Goal: Task Accomplishment & Management: Use online tool/utility

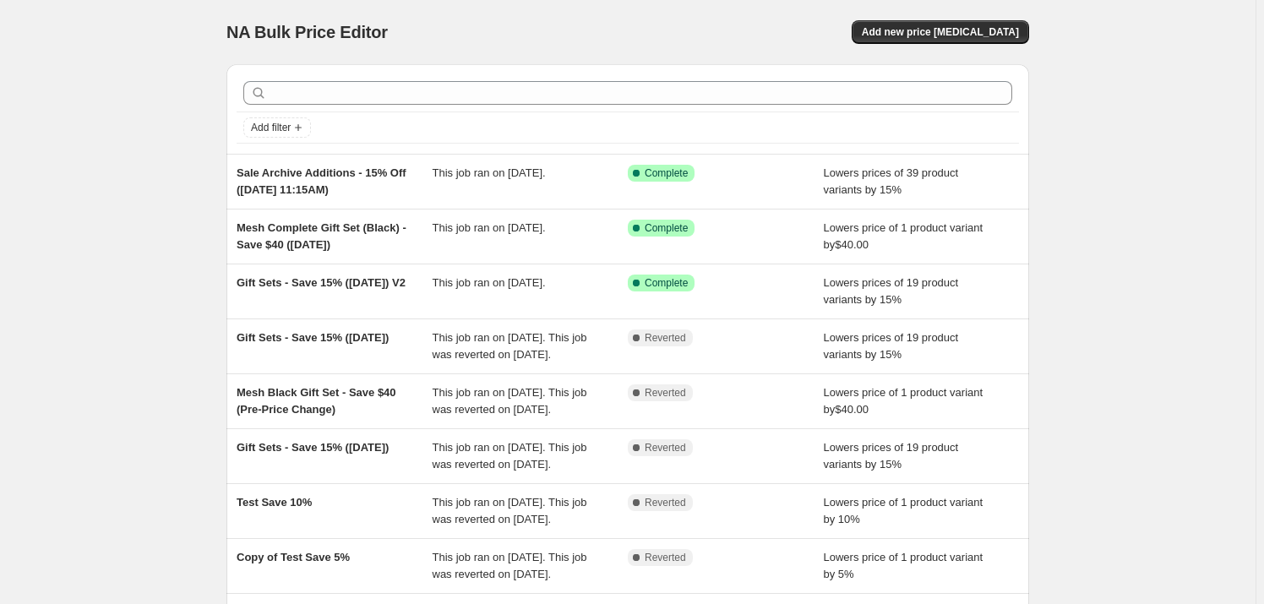
drag, startPoint x: 352, startPoint y: 272, endPoint x: 127, endPoint y: 276, distance: 225.7
click at [96, 283] on div "NA Bulk Price Editor. This page is ready NA Bulk Price Editor Add new price cha…" at bounding box center [628, 435] width 1256 height 871
drag, startPoint x: 363, startPoint y: 279, endPoint x: 186, endPoint y: 279, distance: 176.7
click at [184, 281] on div "NA Bulk Price Editor. This page is ready NA Bulk Price Editor Add new price cha…" at bounding box center [628, 435] width 1256 height 871
drag, startPoint x: 1199, startPoint y: 128, endPoint x: 989, endPoint y: 22, distance: 235.1
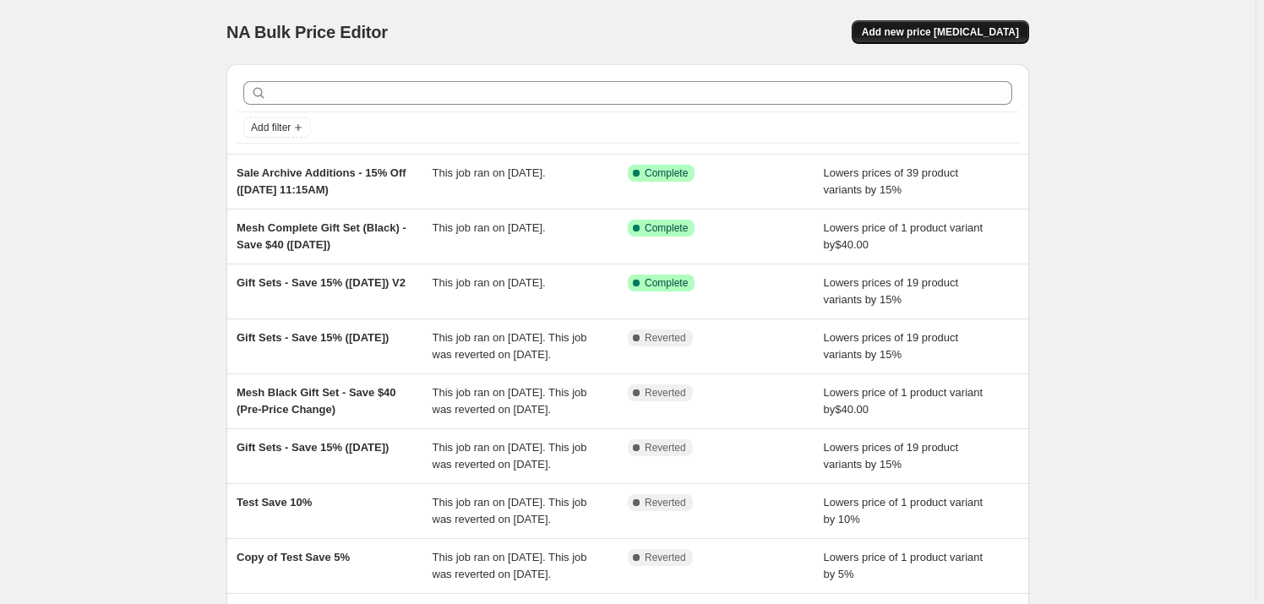
click at [613, 22] on button "Add new price [MEDICAL_DATA]" at bounding box center [941, 32] width 178 height 24
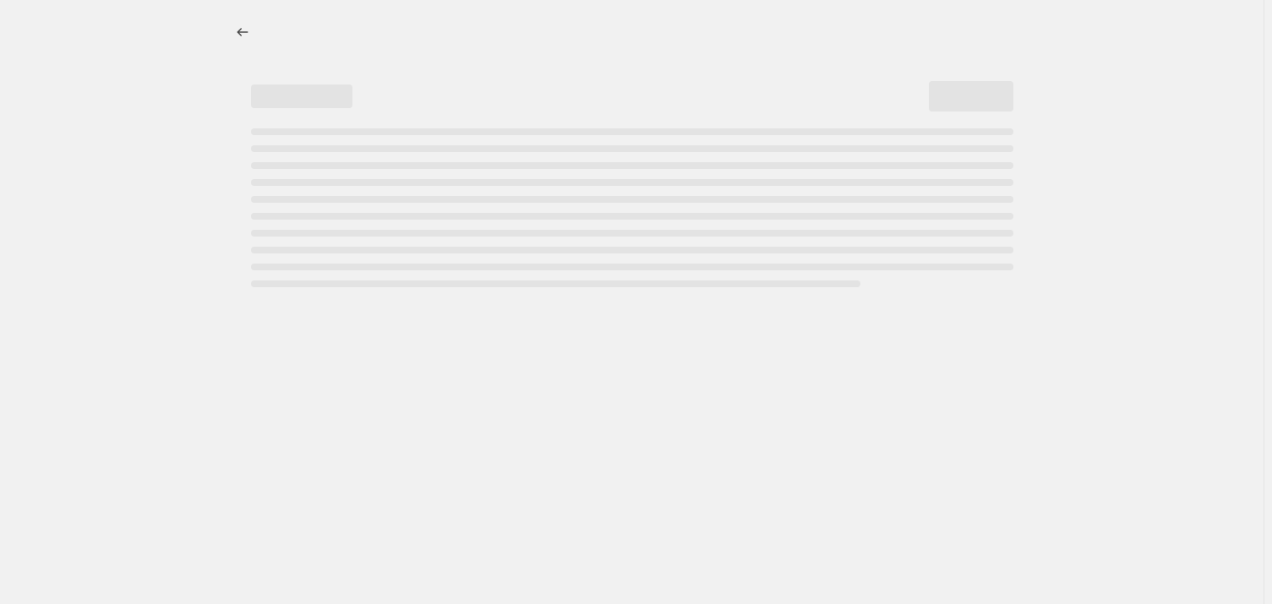
select select "percentage"
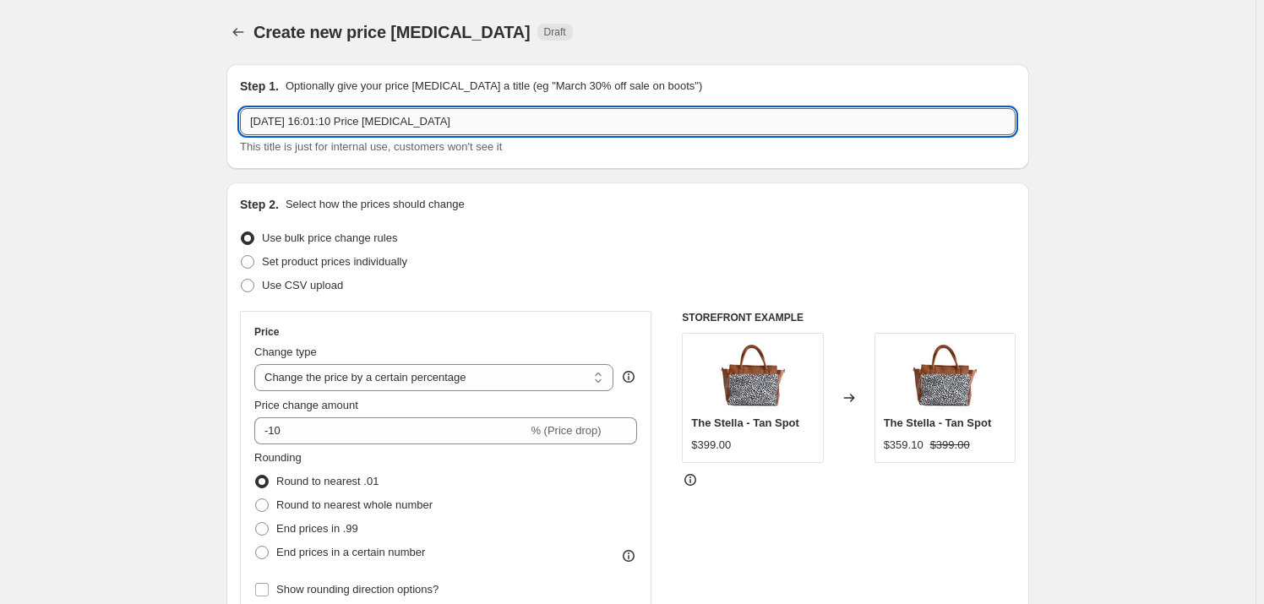
click at [508, 117] on input "12 Aug 2025, 16:01:10 Price change job" at bounding box center [628, 121] width 776 height 27
type input "Flash Sale Gift Sets 25% - [DATE] 4PM"
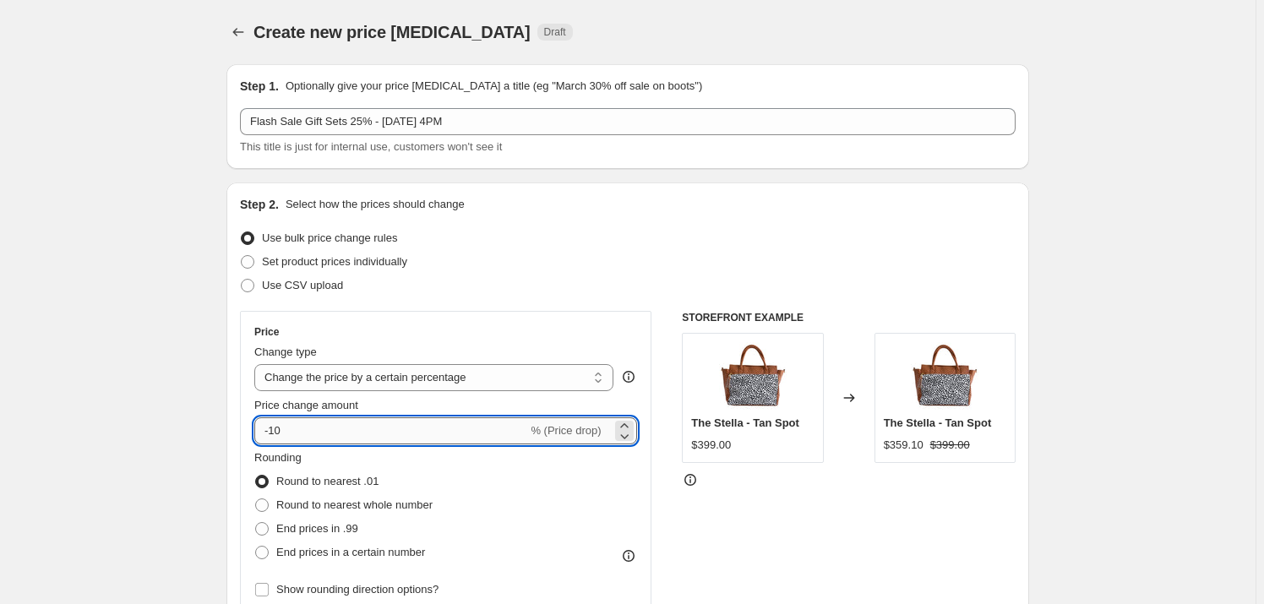
click at [326, 401] on input "-10" at bounding box center [390, 431] width 273 height 27
type input "-1"
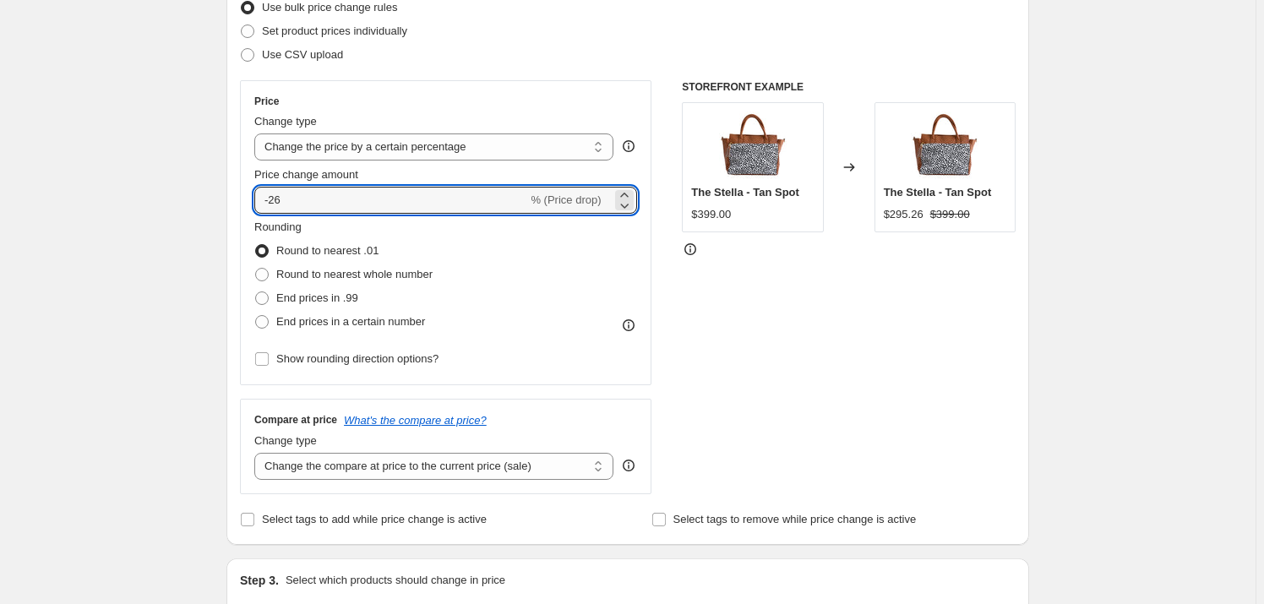
scroll to position [230, 0]
type input "-25"
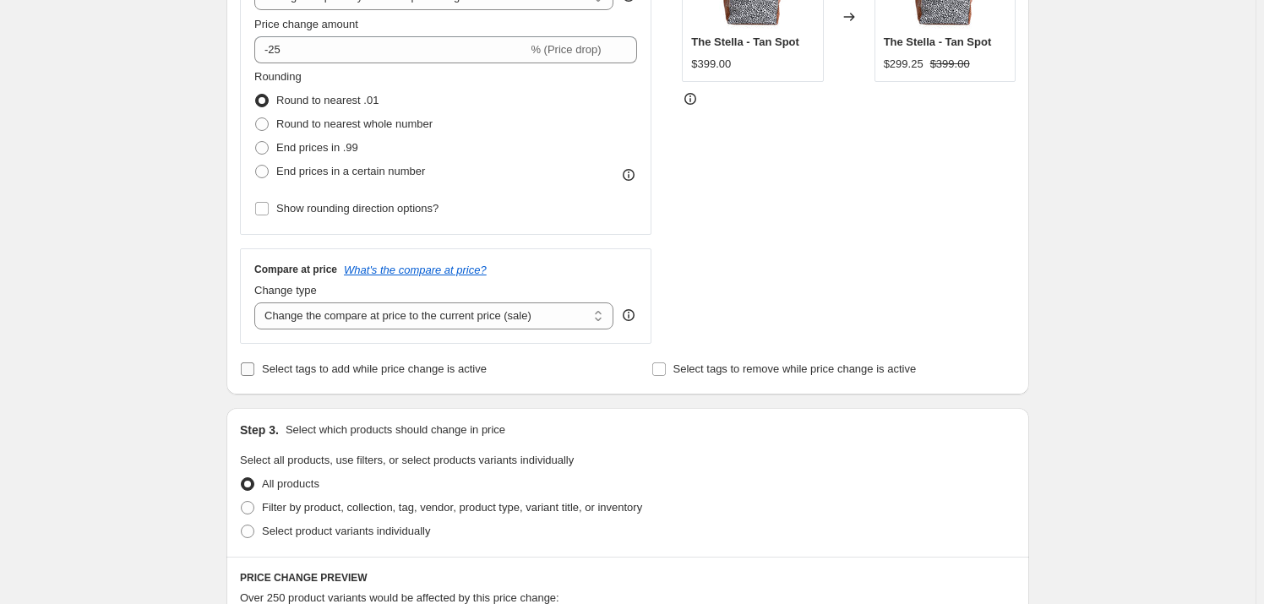
scroll to position [384, 0]
click at [391, 369] on span "Select tags to add while price change is active" at bounding box center [374, 366] width 225 height 13
click at [254, 369] on input "Select tags to add while price change is active" at bounding box center [248, 367] width 14 height 14
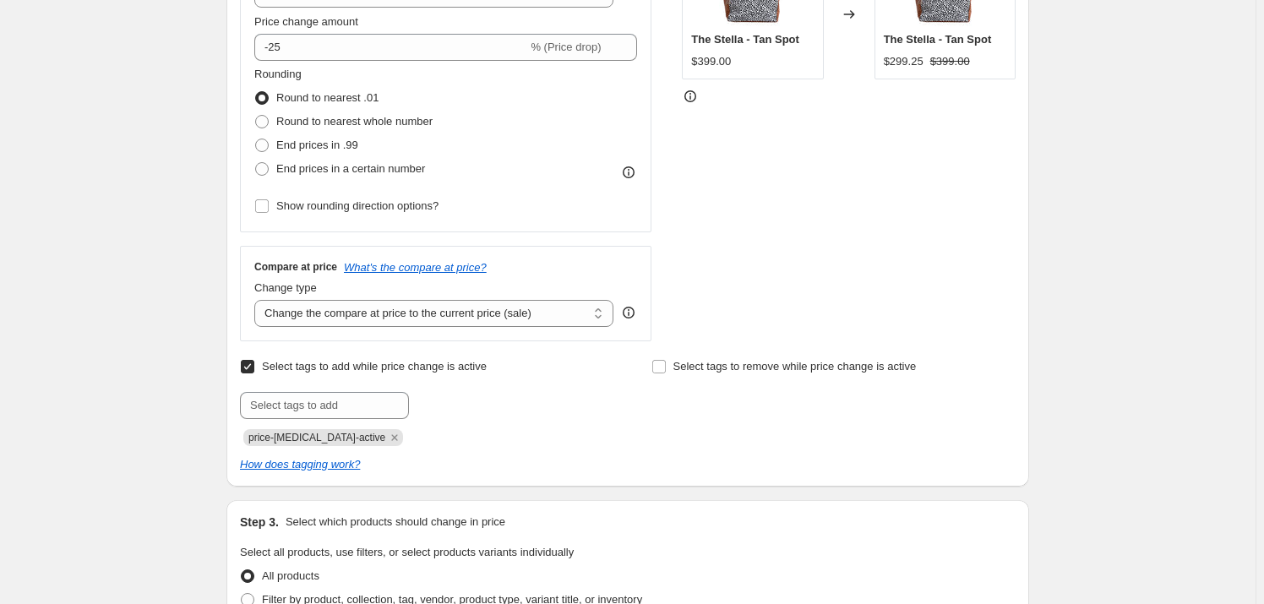
click at [325, 369] on span "Select tags to add while price change is active" at bounding box center [374, 366] width 225 height 13
click at [254, 369] on input "Select tags to add while price change is active" at bounding box center [248, 367] width 14 height 14
checkbox input "false"
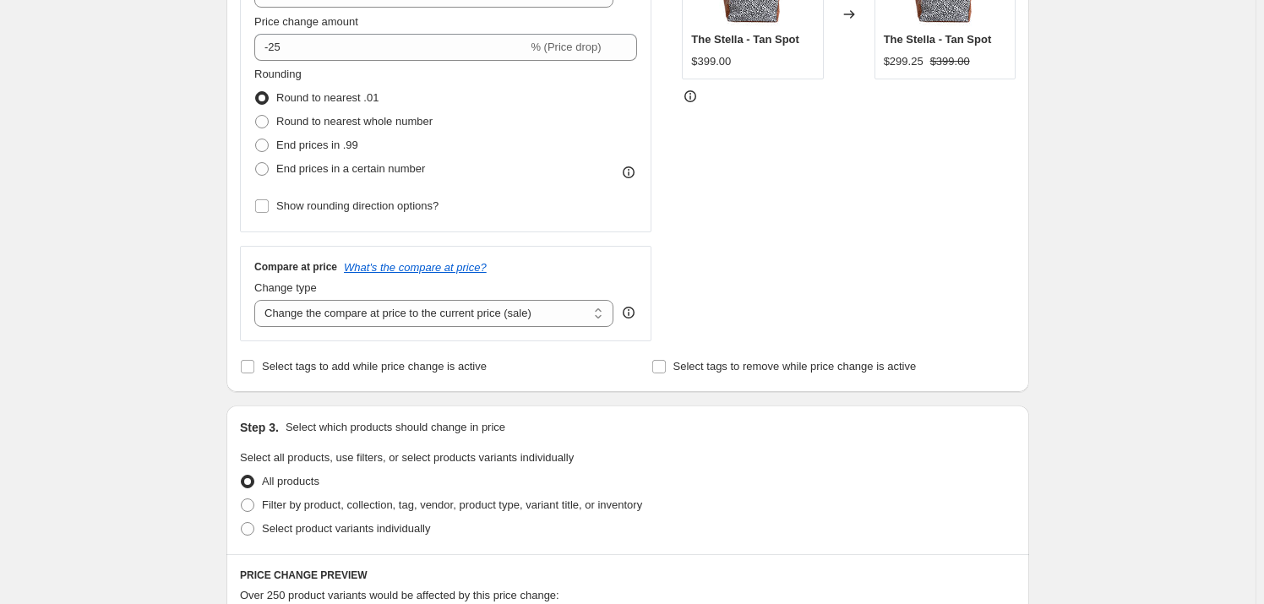
click at [172, 358] on div "Create new price change job. This page is ready Create new price change job Dra…" at bounding box center [628, 508] width 1256 height 1784
click at [135, 367] on div "Create new price change job. This page is ready Create new price change job Dra…" at bounding box center [628, 508] width 1256 height 1784
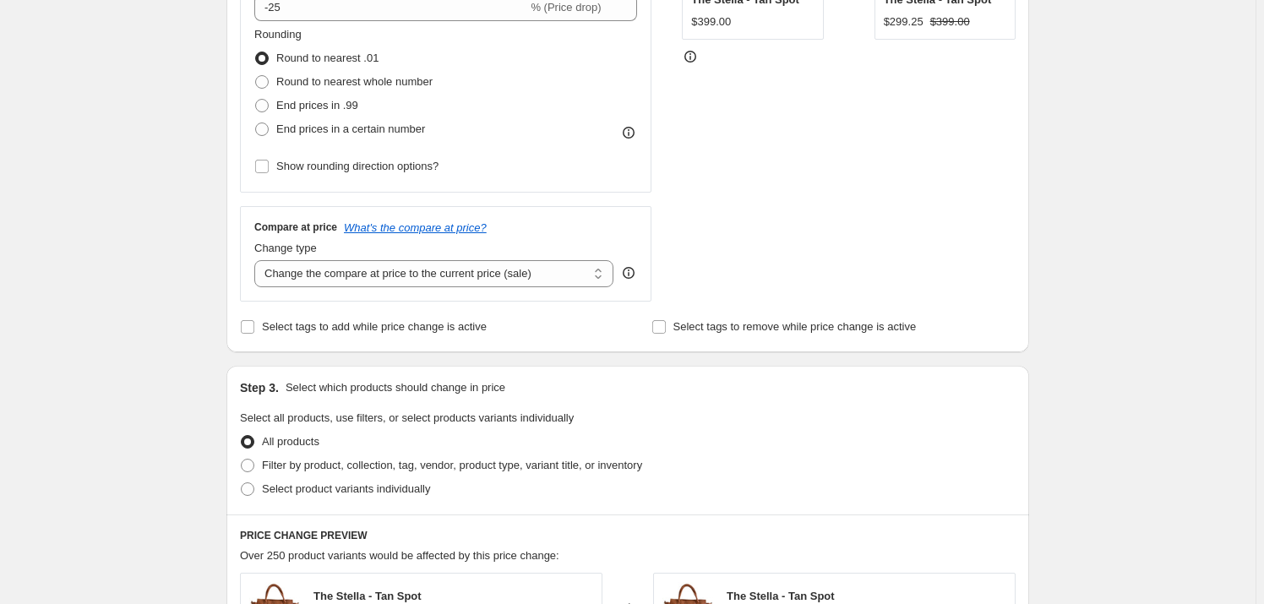
scroll to position [538, 0]
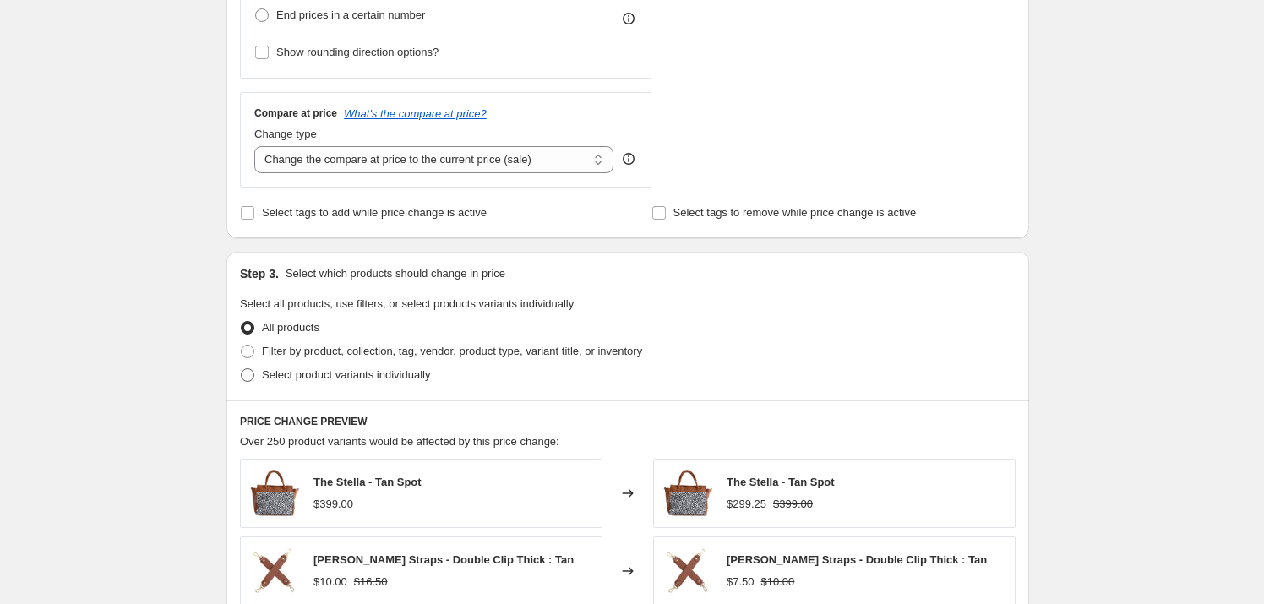
click at [345, 374] on span "Select product variants individually" at bounding box center [346, 375] width 168 height 13
click at [242, 369] on input "Select product variants individually" at bounding box center [241, 369] width 1 height 1
radio input "true"
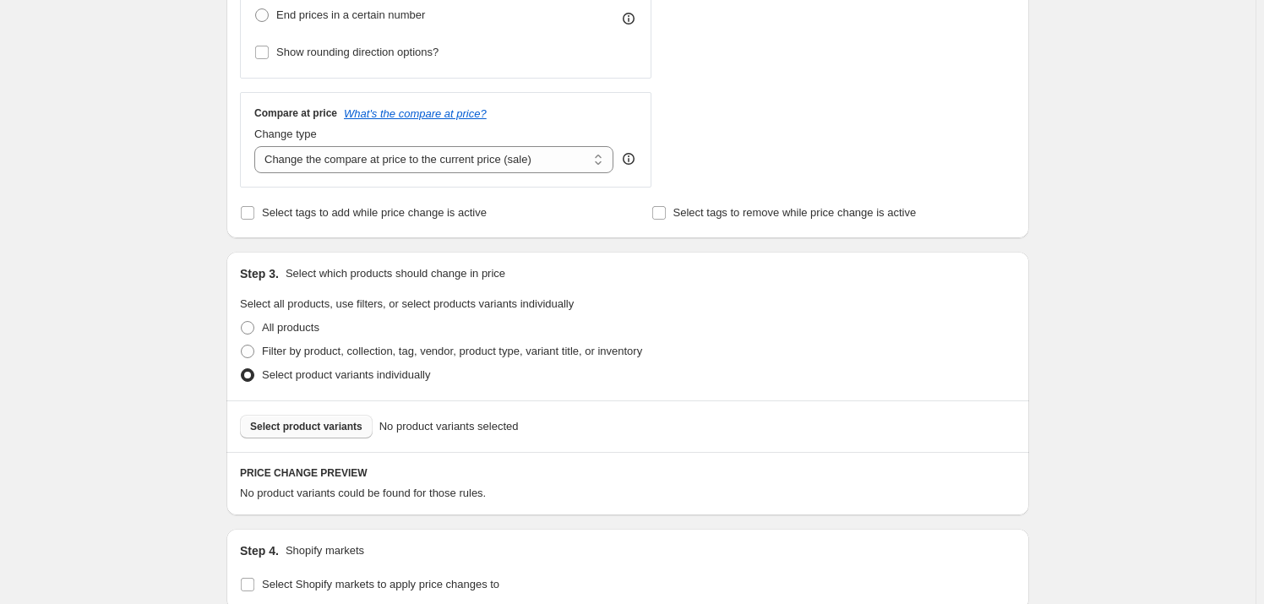
click at [331, 401] on span "Select product variants" at bounding box center [306, 427] width 112 height 14
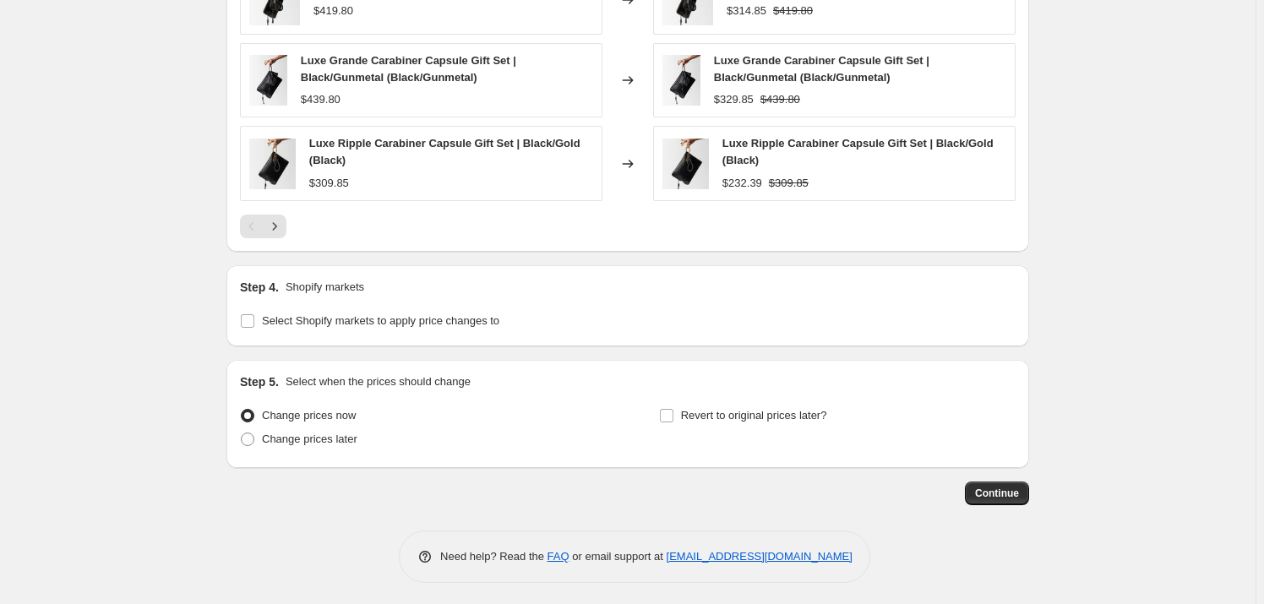
scroll to position [1241, 0]
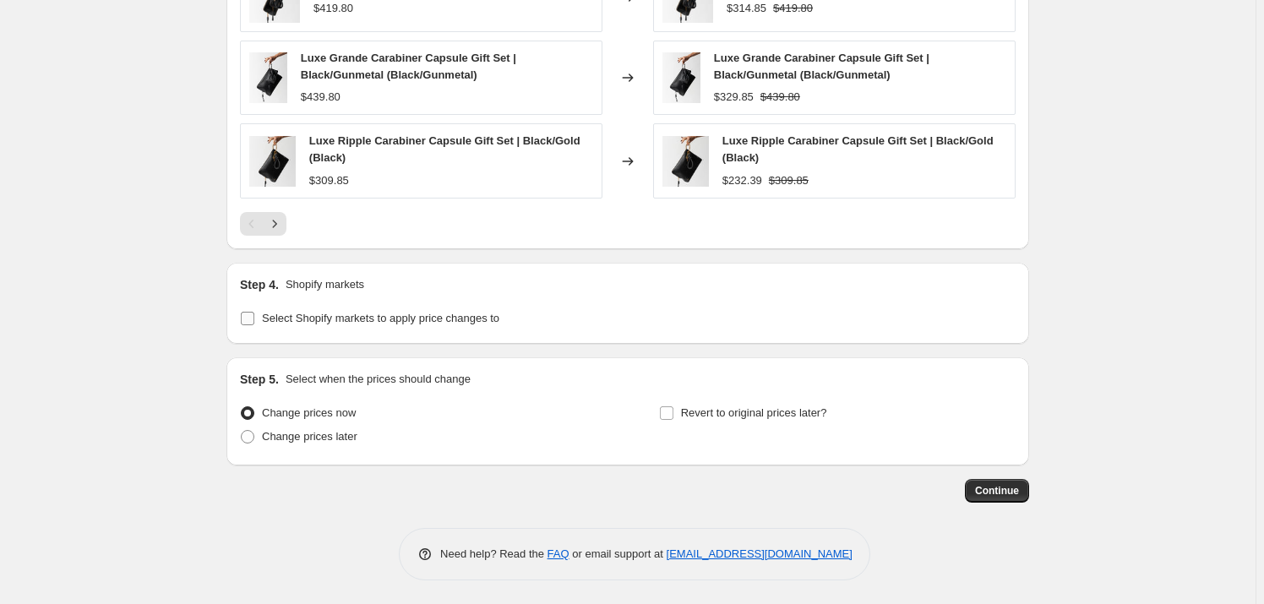
click at [287, 320] on span "Select Shopify markets to apply price changes to" at bounding box center [381, 318] width 238 height 13
click at [254, 320] on input "Select Shopify markets to apply price changes to" at bounding box center [248, 319] width 14 height 14
checkbox input "true"
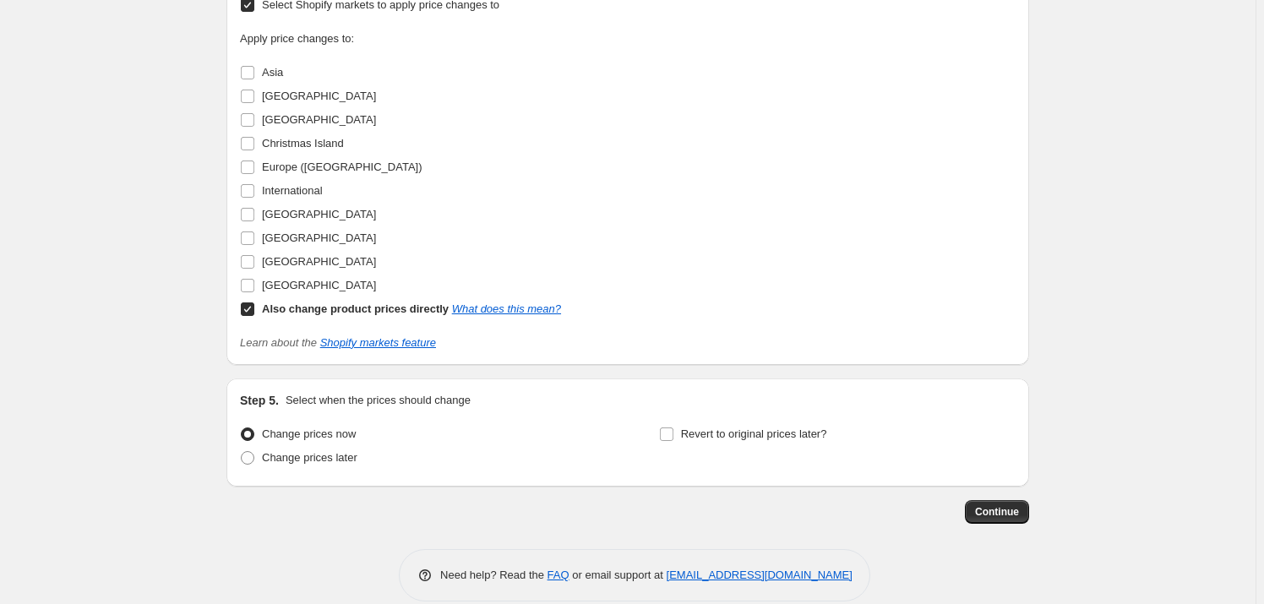
scroll to position [1576, 0]
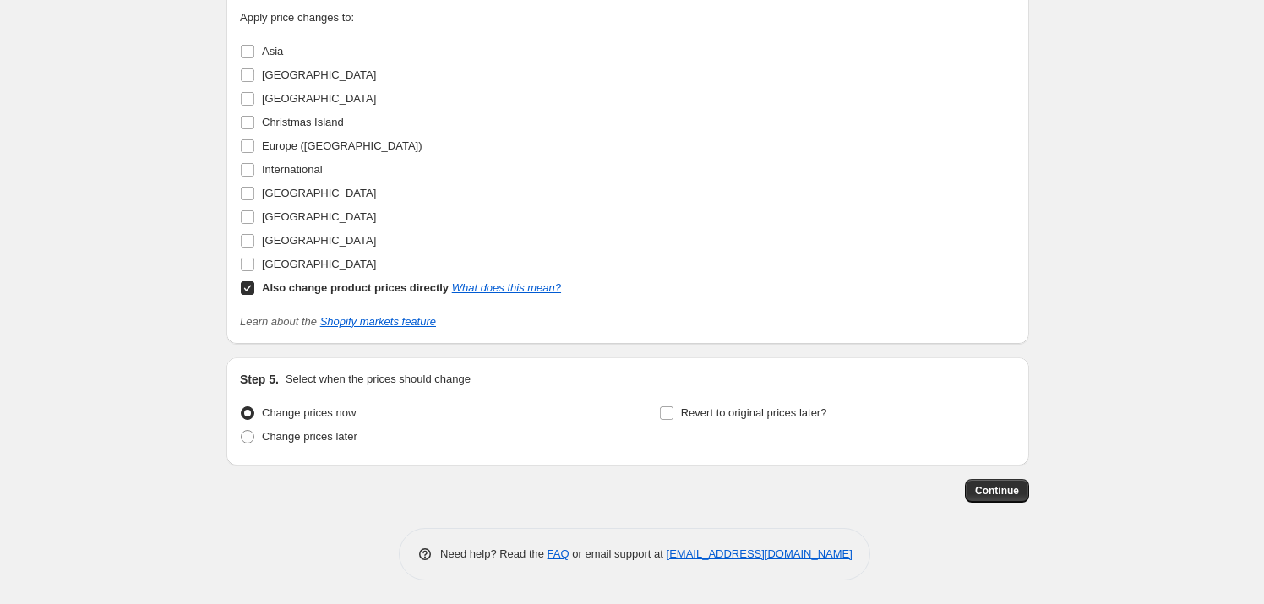
click at [249, 285] on input "Also change product prices directly What does this mean?" at bounding box center [248, 288] width 14 height 14
checkbox input "false"
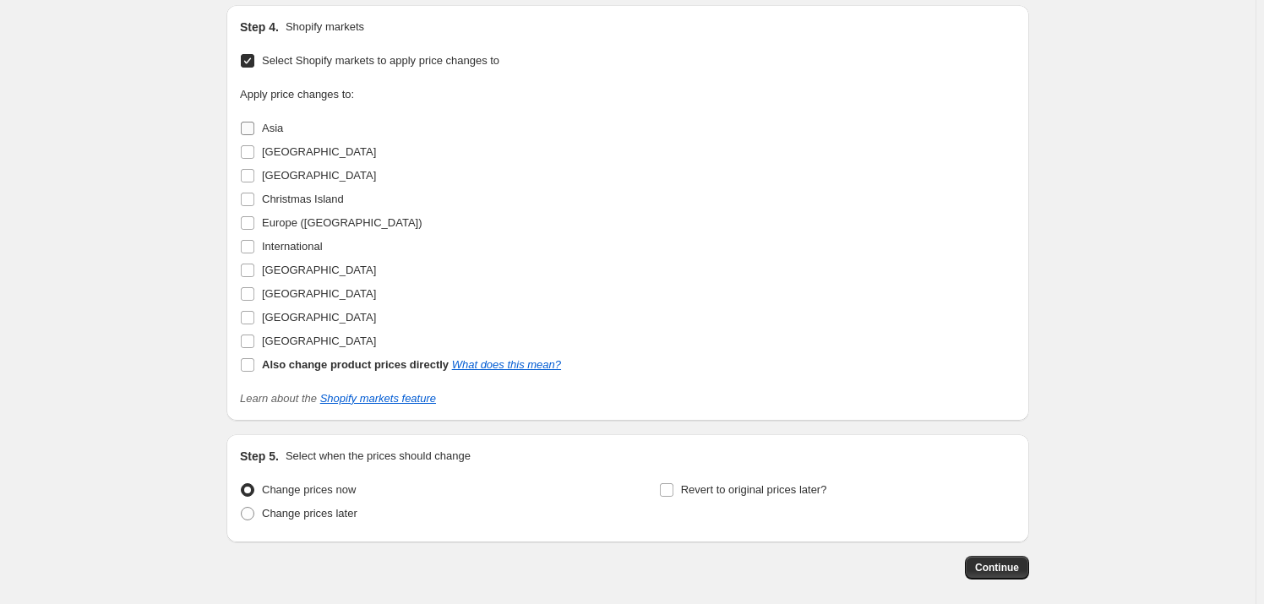
click at [249, 127] on input "Asia" at bounding box center [248, 129] width 14 height 14
checkbox input "true"
drag, startPoint x: 253, startPoint y: 150, endPoint x: 251, endPoint y: 160, distance: 9.5
click at [253, 152] on input "[GEOGRAPHIC_DATA]" at bounding box center [248, 152] width 14 height 14
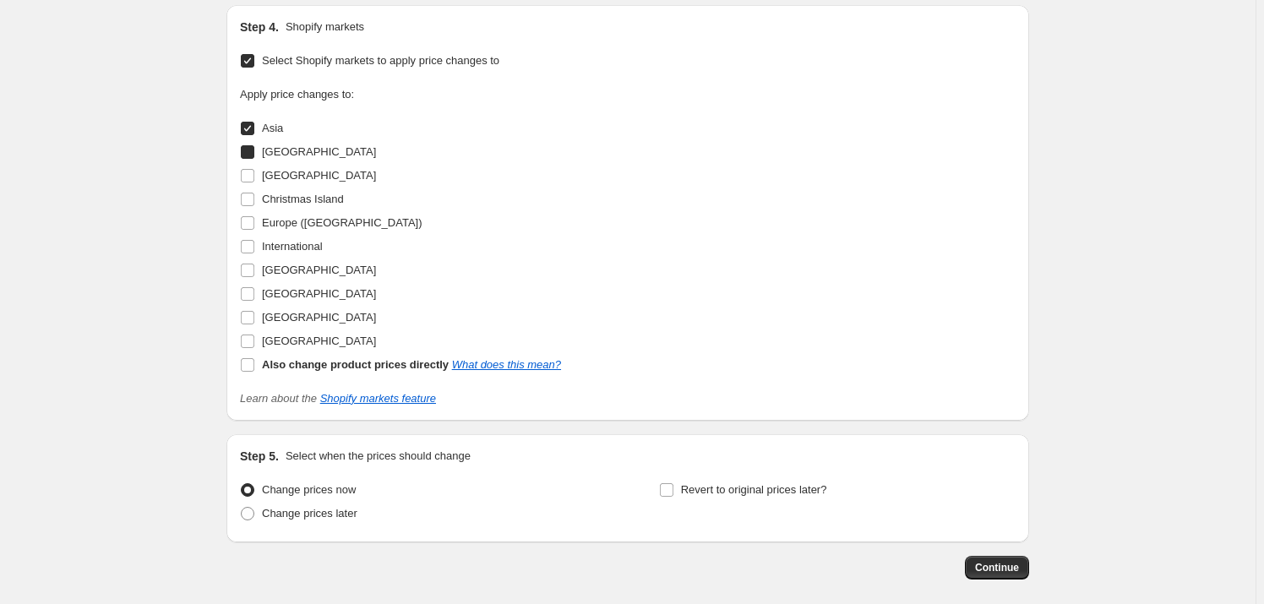
checkbox input "true"
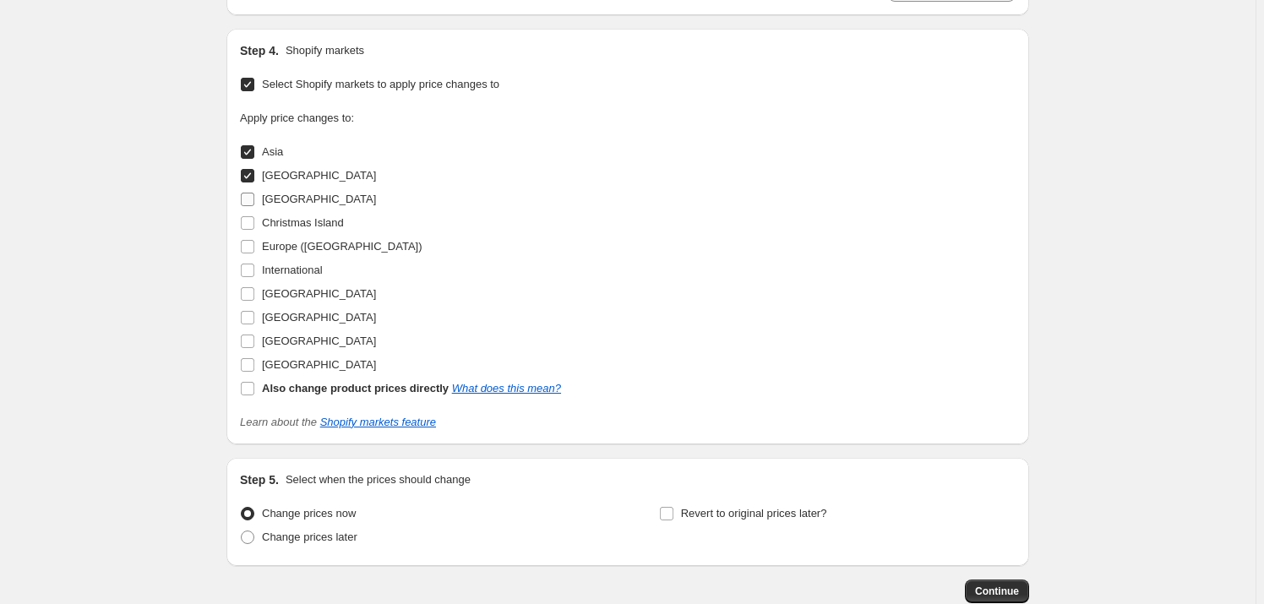
scroll to position [1522, 0]
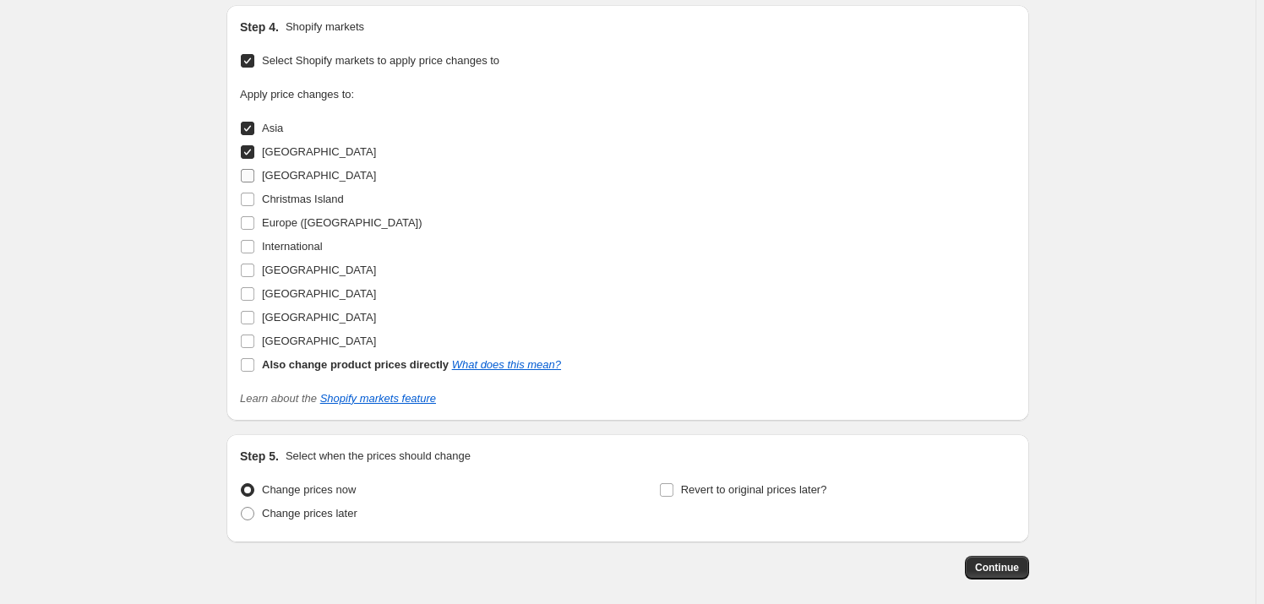
click at [248, 171] on input "[GEOGRAPHIC_DATA]" at bounding box center [248, 176] width 14 height 14
checkbox input "true"
click at [248, 197] on input "Christmas Island" at bounding box center [248, 200] width 14 height 14
checkbox input "true"
click at [247, 218] on input "Europe ([GEOGRAPHIC_DATA])" at bounding box center [248, 223] width 14 height 14
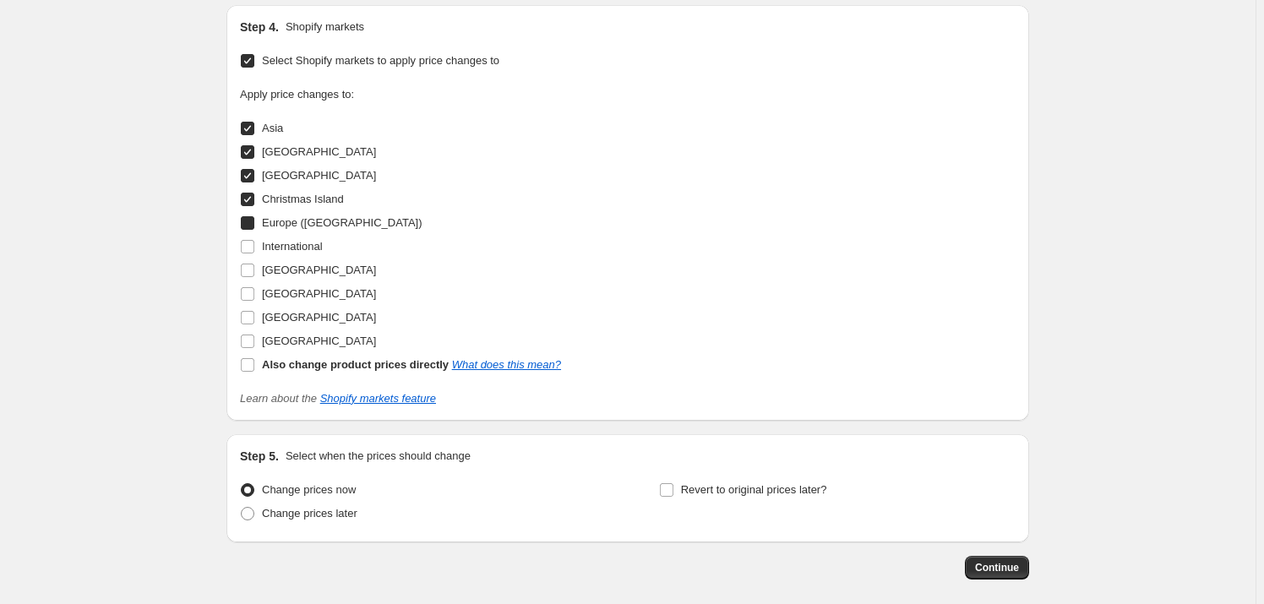
checkbox input "true"
click at [249, 247] on input "International" at bounding box center [248, 247] width 14 height 14
checkbox input "true"
drag, startPoint x: 251, startPoint y: 265, endPoint x: 249, endPoint y: 282, distance: 17.0
click at [251, 267] on input "[GEOGRAPHIC_DATA]" at bounding box center [248, 271] width 14 height 14
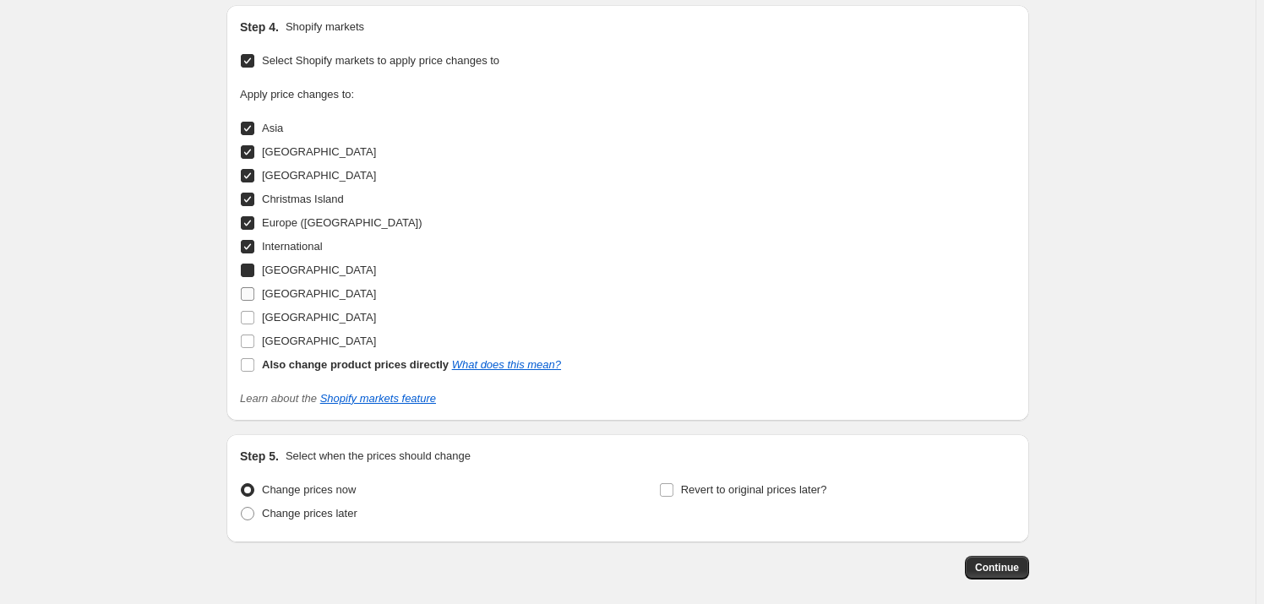
checkbox input "true"
drag, startPoint x: 249, startPoint y: 292, endPoint x: 249, endPoint y: 309, distance: 17.8
click at [249, 296] on input "[GEOGRAPHIC_DATA]" at bounding box center [248, 294] width 14 height 14
checkbox input "true"
click at [248, 319] on input "[GEOGRAPHIC_DATA]" at bounding box center [248, 318] width 14 height 14
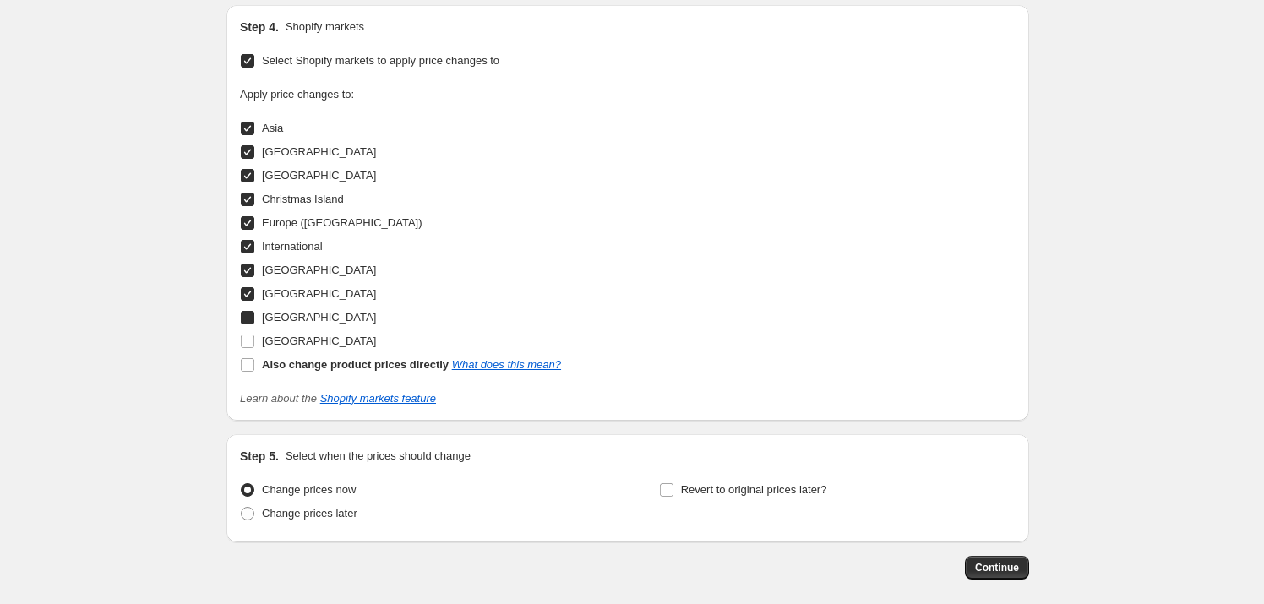
checkbox input "true"
click at [249, 338] on input "[GEOGRAPHIC_DATA]" at bounding box center [248, 342] width 14 height 14
checkbox input "true"
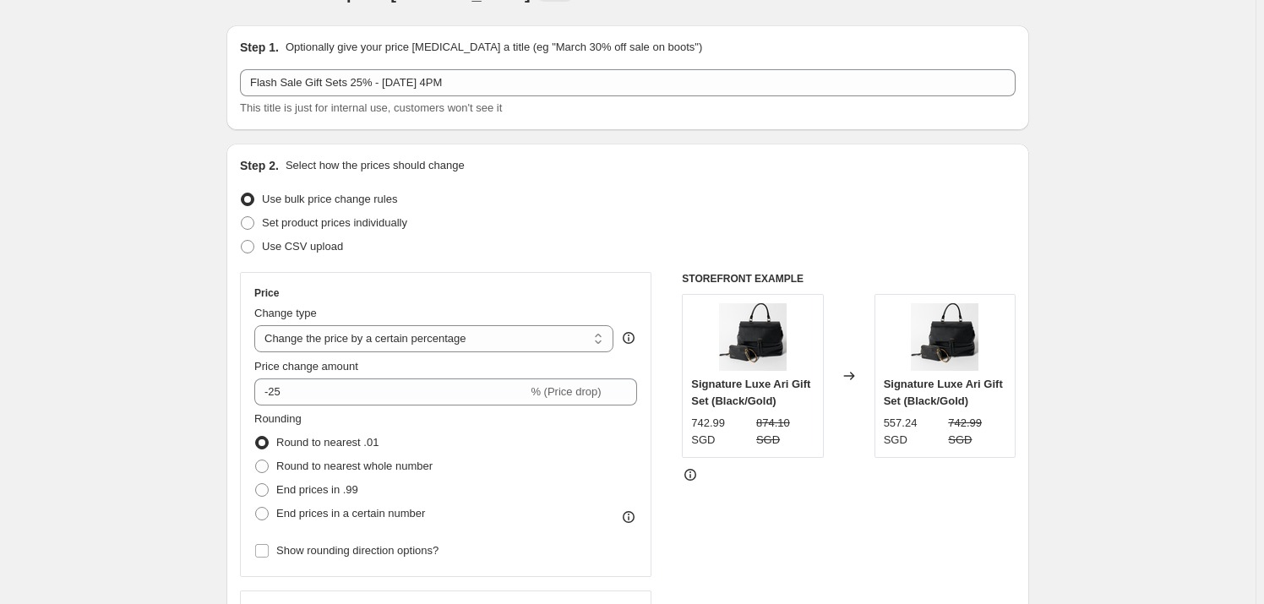
scroll to position [0, 0]
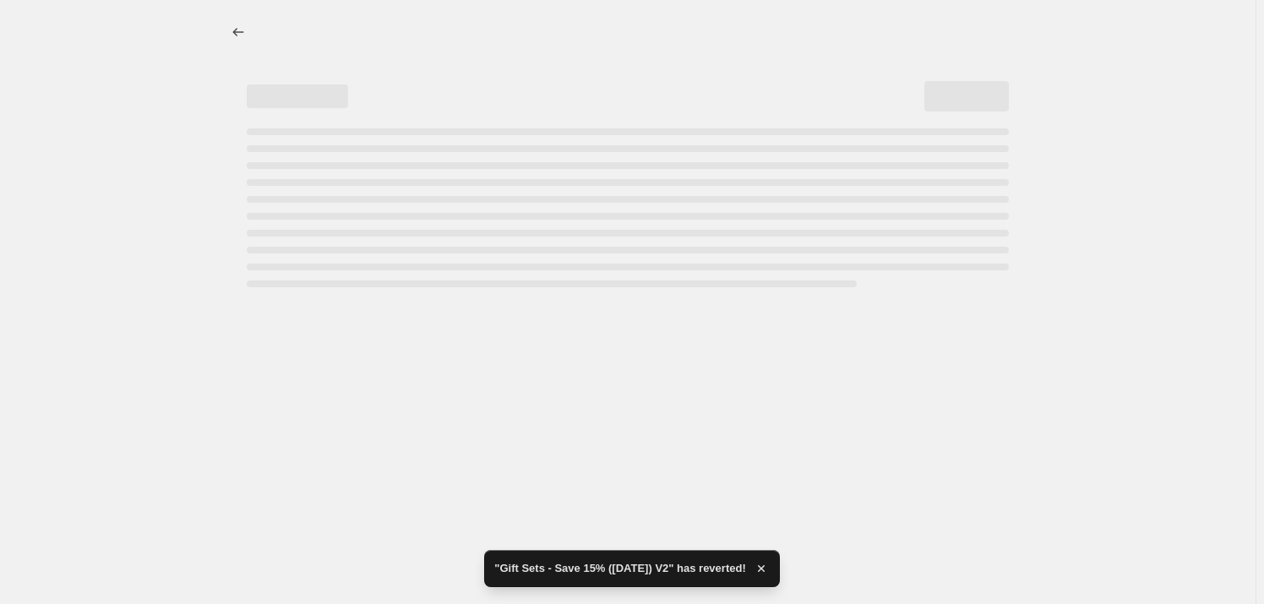
select select "percentage"
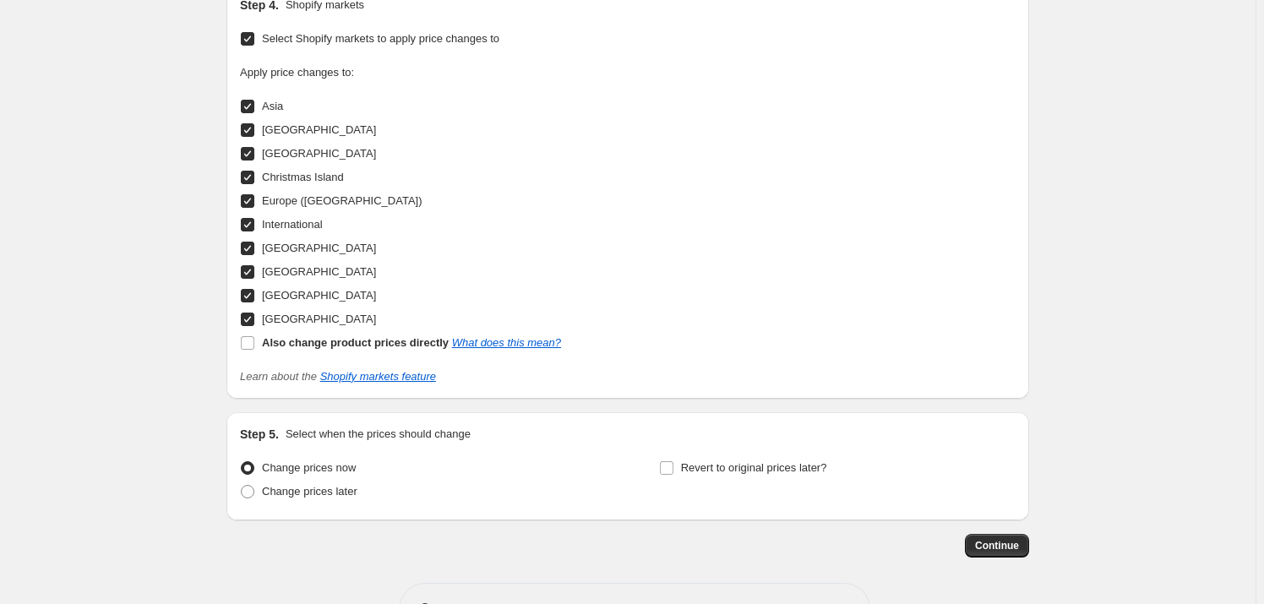
scroll to position [1598, 0]
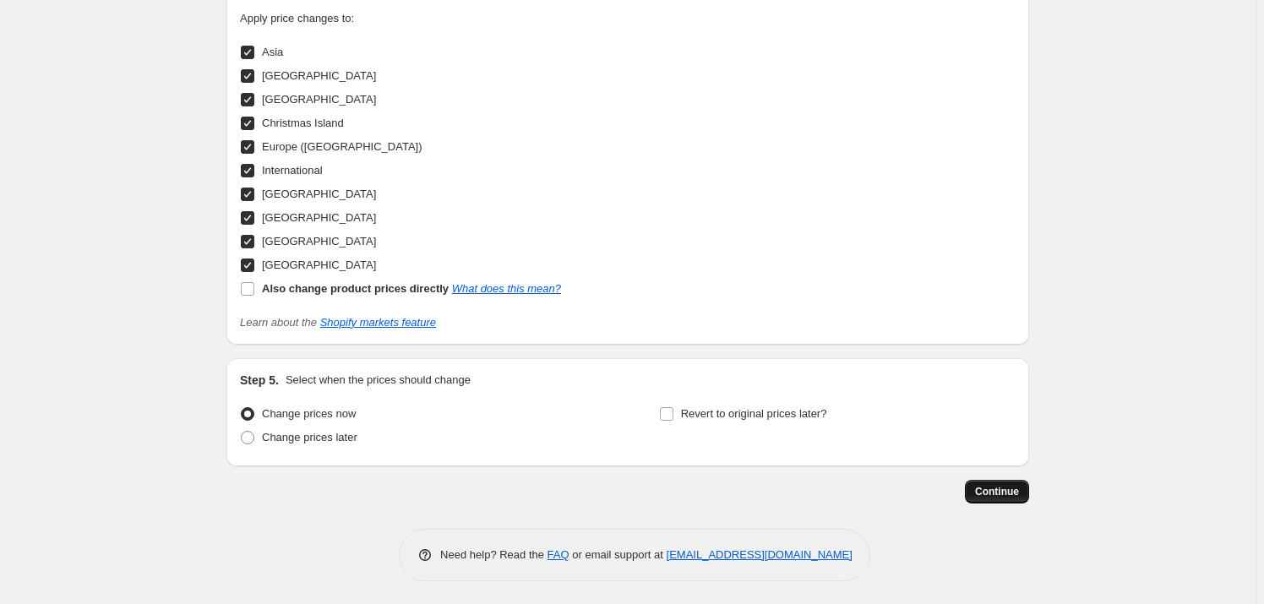
click at [613, 401] on span "Continue" at bounding box center [997, 492] width 44 height 14
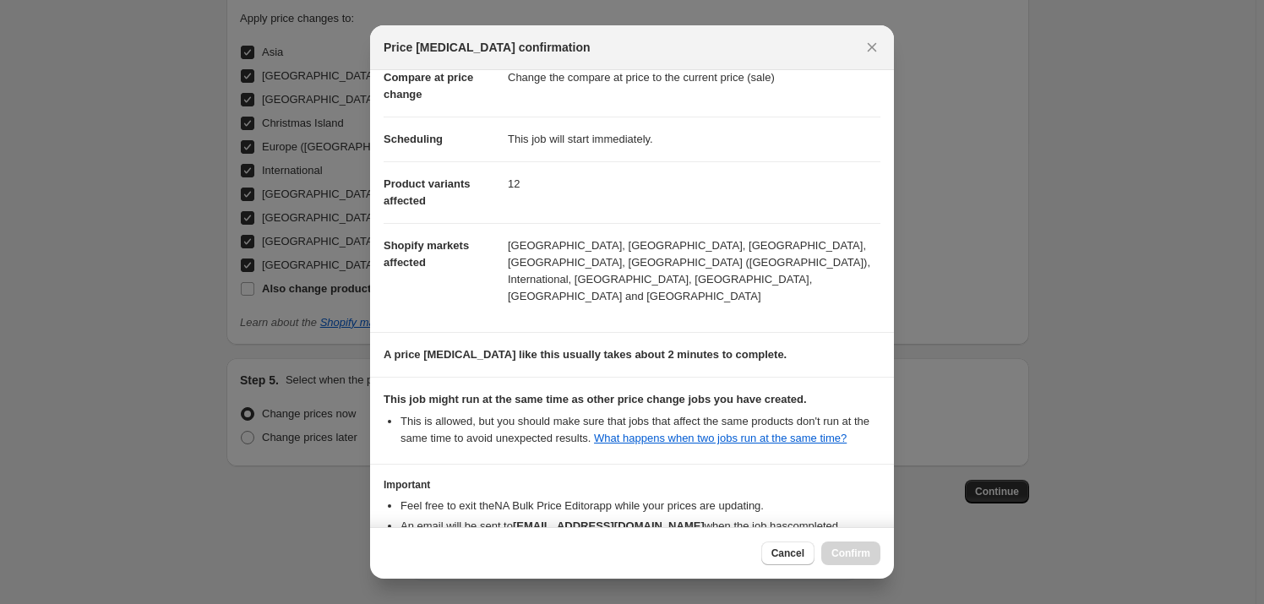
scroll to position [167, 0]
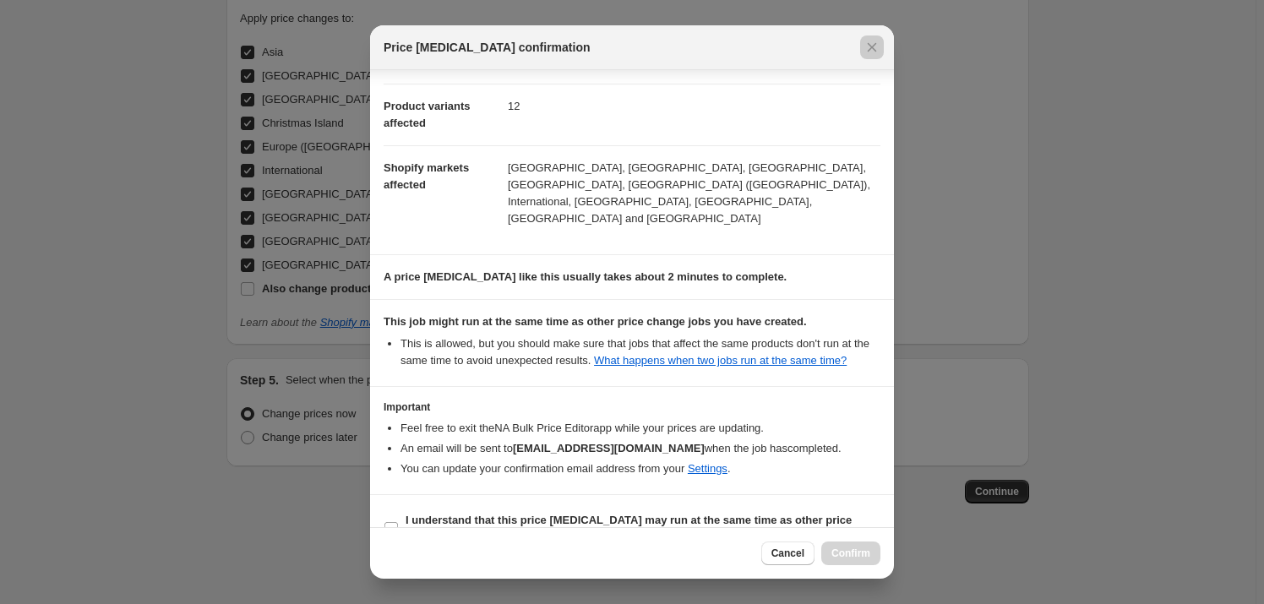
click at [613, 353] on div at bounding box center [632, 302] width 1264 height 604
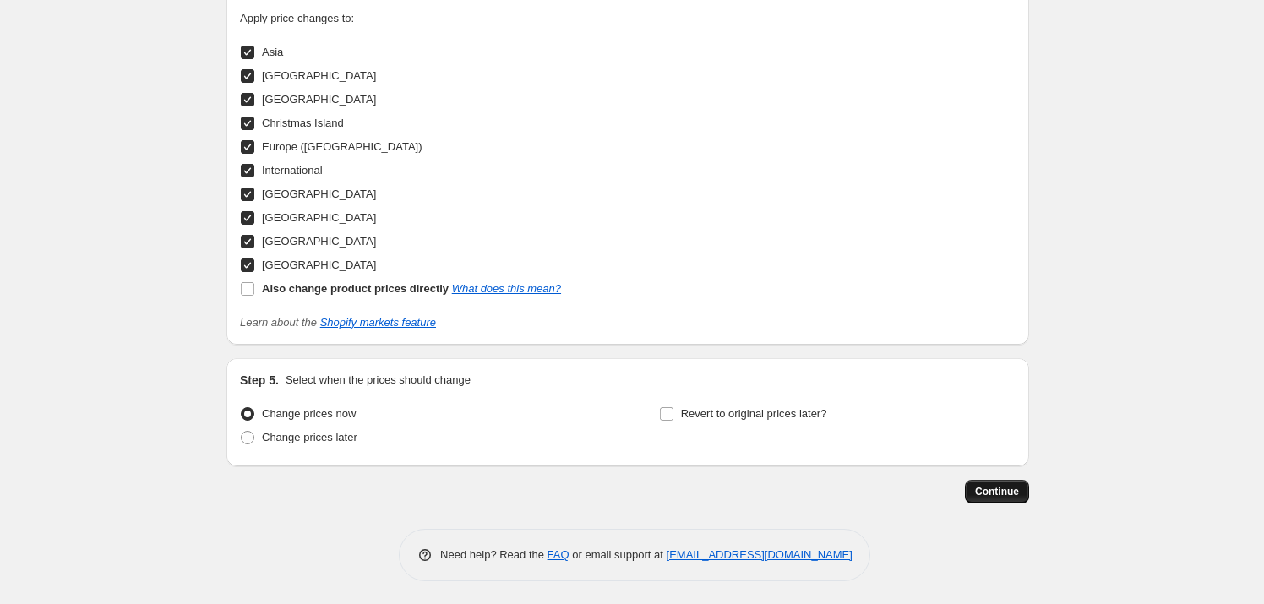
click at [613, 401] on span "Continue" at bounding box center [997, 492] width 44 height 14
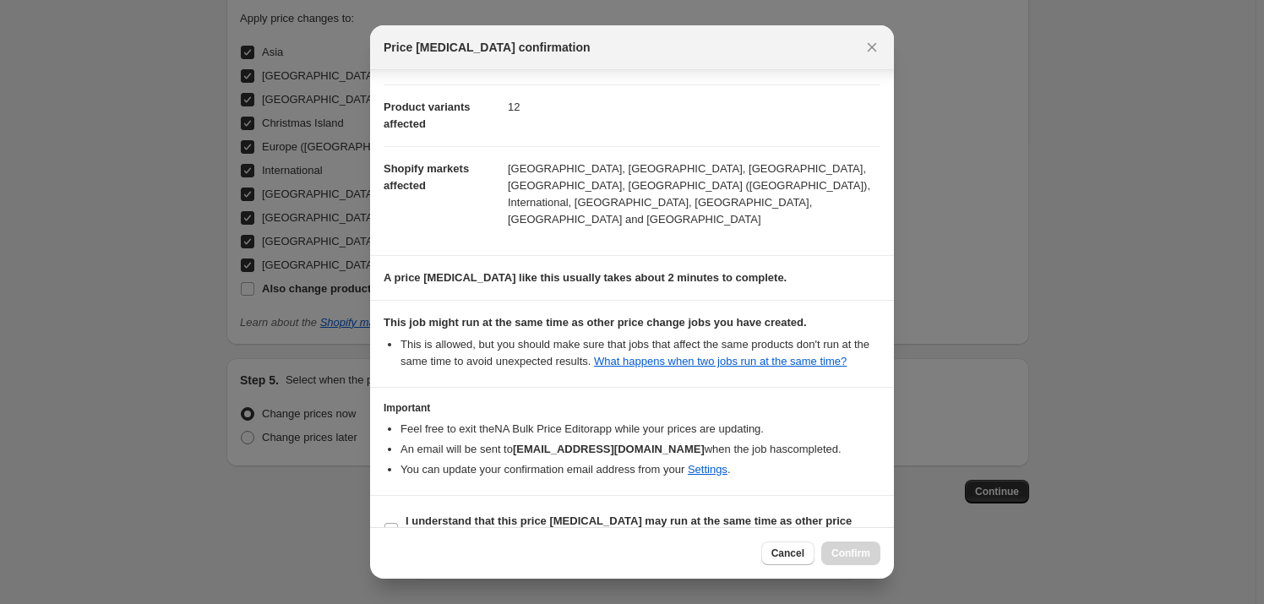
scroll to position [167, 0]
click at [613, 46] on icon "Close" at bounding box center [872, 47] width 17 height 17
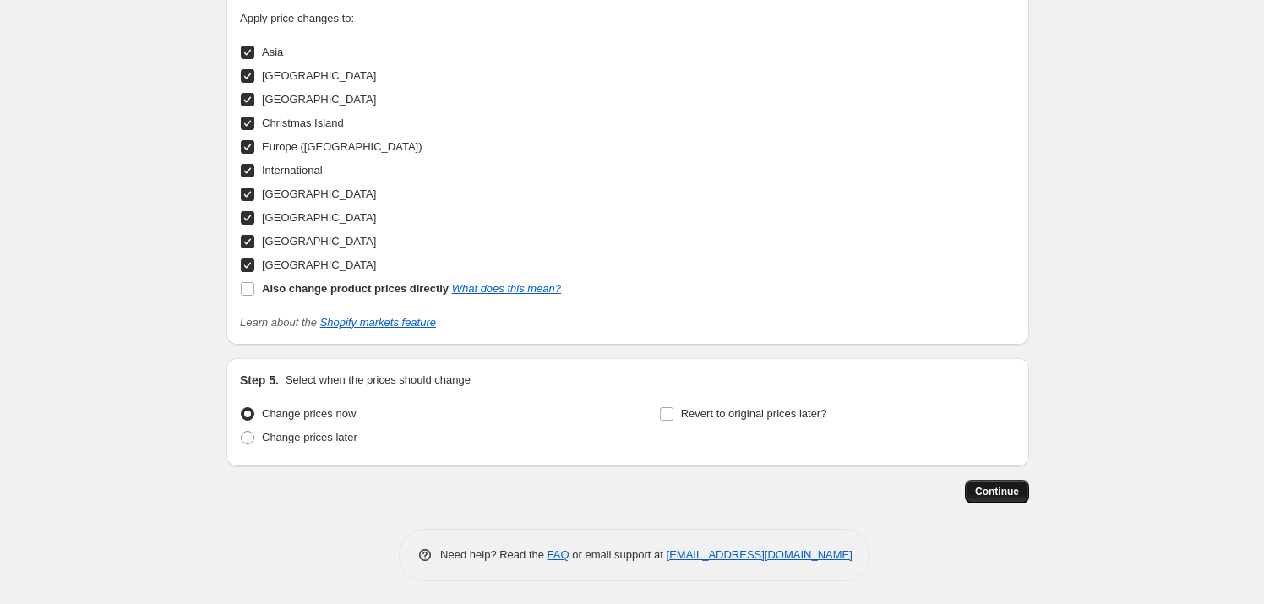
click at [613, 401] on span "Continue" at bounding box center [997, 492] width 44 height 14
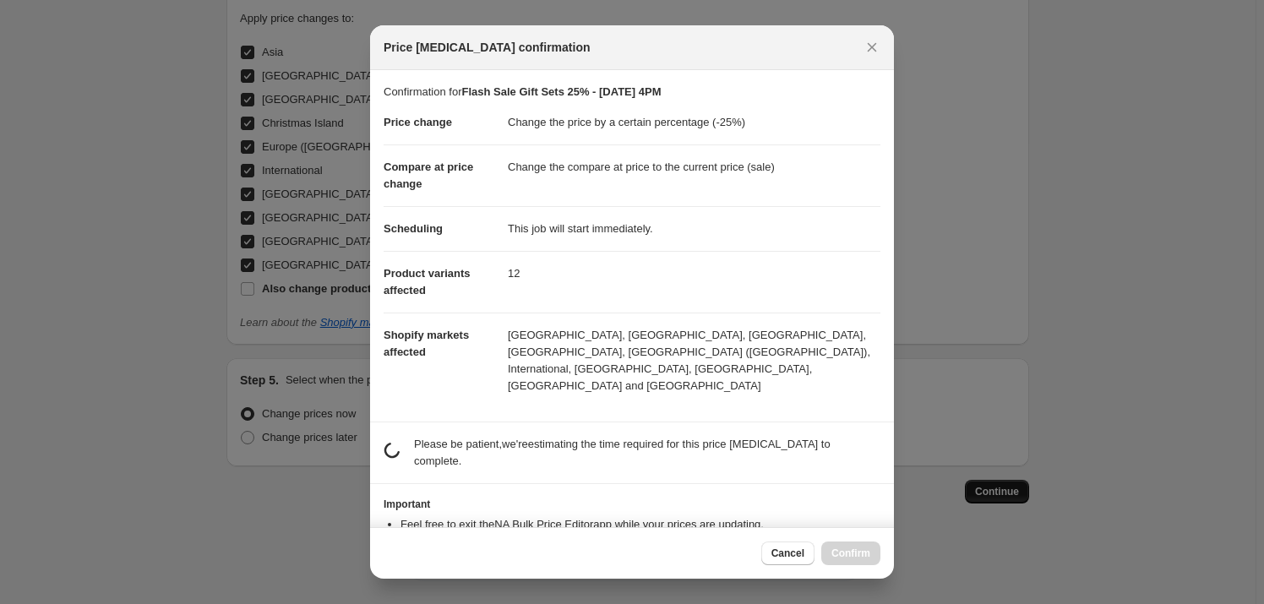
scroll to position [0, 0]
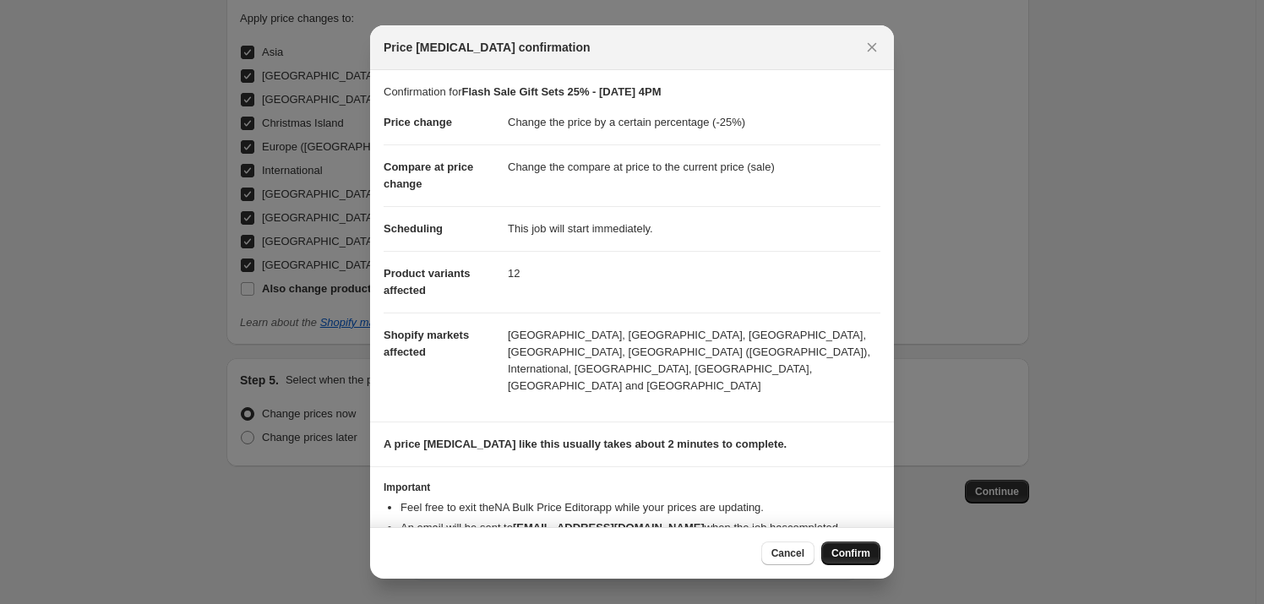
click at [613, 401] on span "Confirm" at bounding box center [851, 554] width 39 height 14
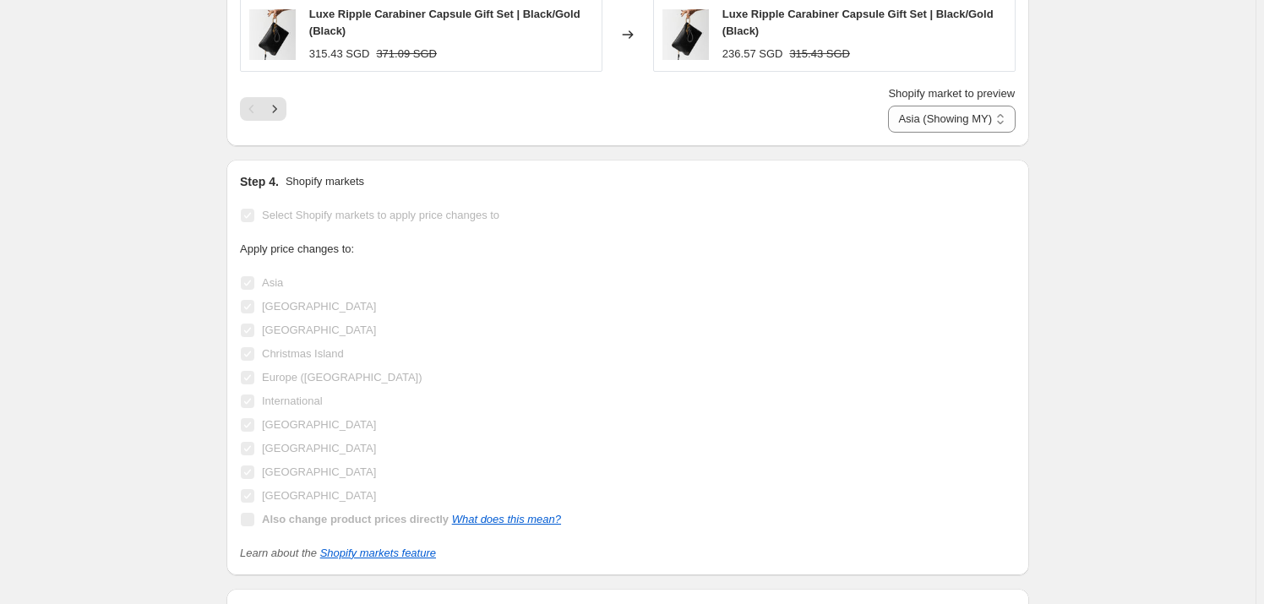
scroll to position [1445, 0]
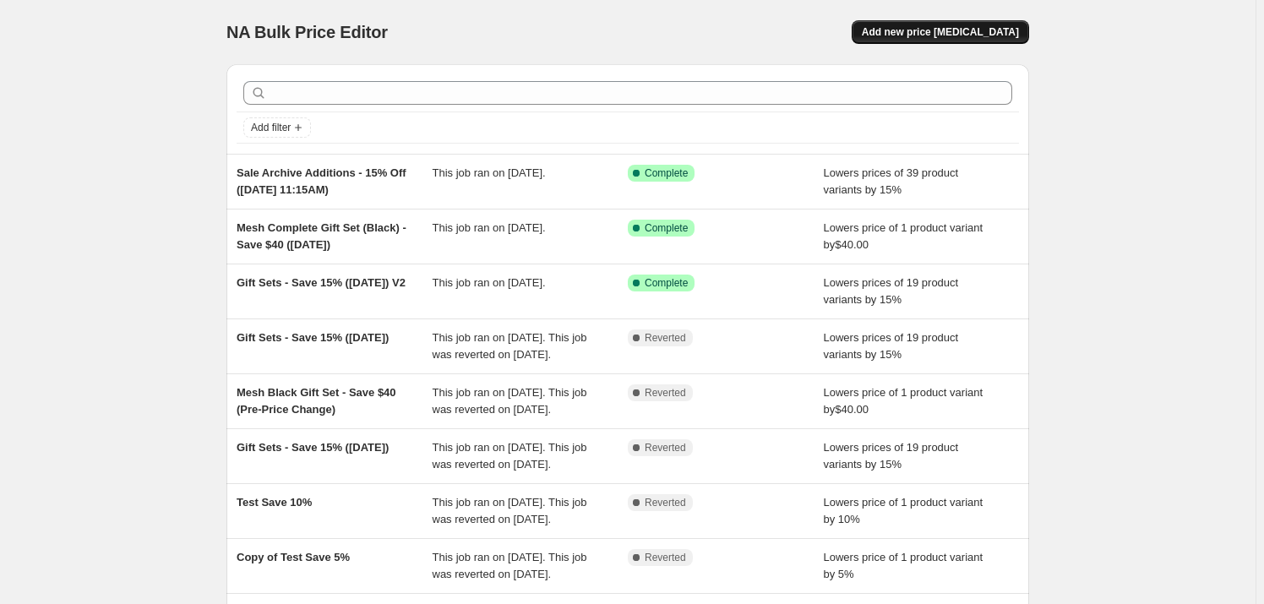
drag, startPoint x: 935, startPoint y: 34, endPoint x: 920, endPoint y: 25, distance: 16.7
click at [920, 25] on span "Add new price [MEDICAL_DATA]" at bounding box center [940, 32] width 157 height 14
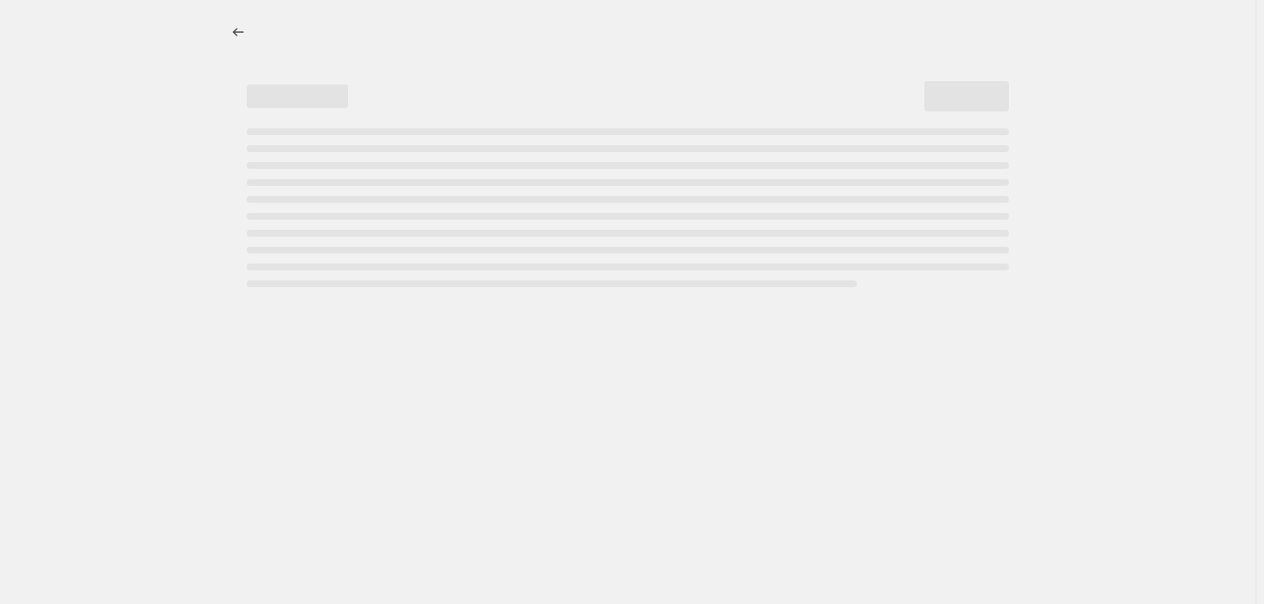
select select "percentage"
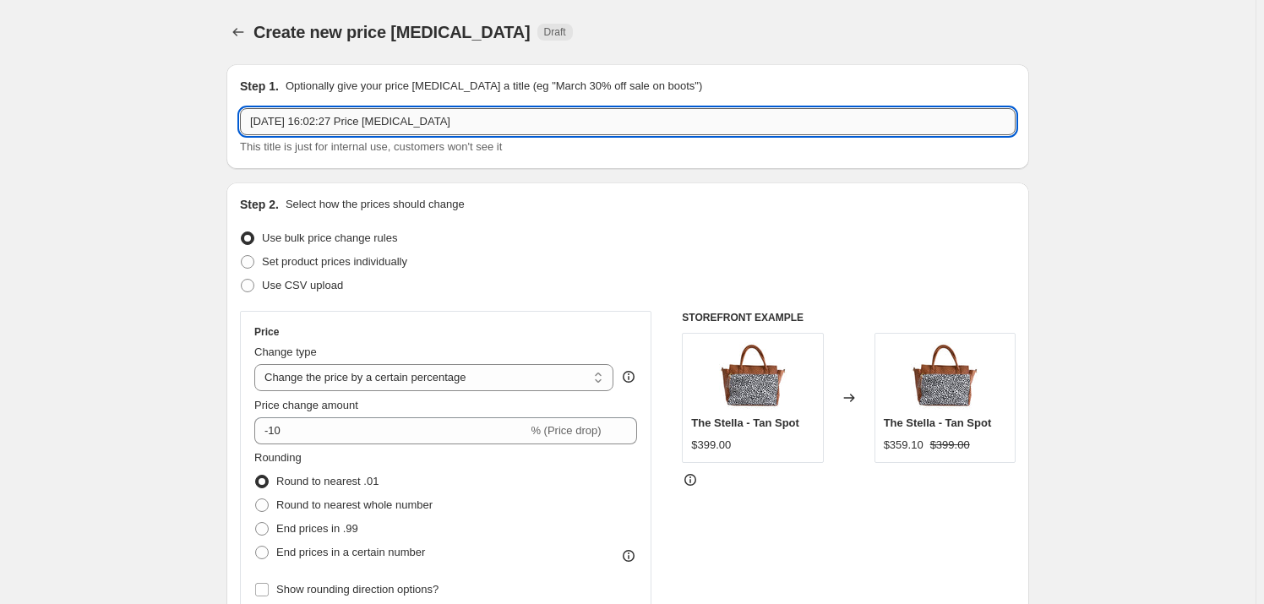
click at [440, 123] on input "[DATE] 16:02:27 Price [MEDICAL_DATA]" at bounding box center [628, 121] width 776 height 27
paste input "Flash Sale Gift Sets 25% - [DATE] 4PM"
drag, startPoint x: 359, startPoint y: 125, endPoint x: 349, endPoint y: 123, distance: 10.3
click at [349, 123] on input "Flash Sale Gift Sets 25% - [DATE] 4PM" at bounding box center [628, 121] width 776 height 27
type input "Flash Sale Gift Sets 30% - [DATE] 4PM"
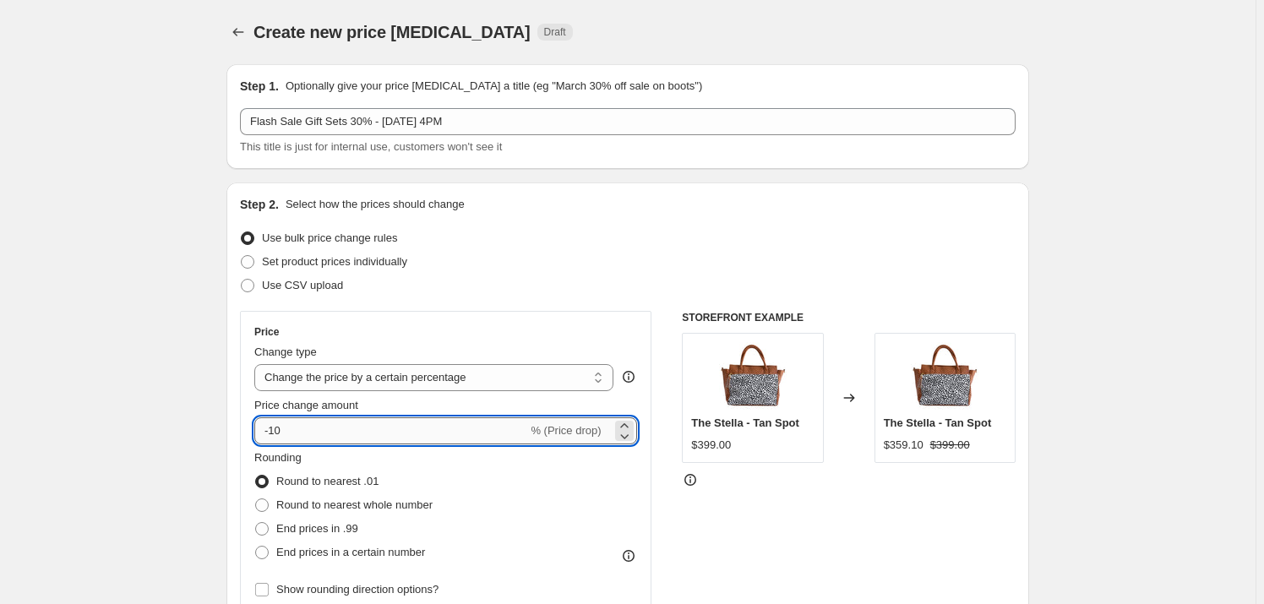
click at [389, 418] on input "-10" at bounding box center [390, 431] width 273 height 27
type input "-1"
type input "-30"
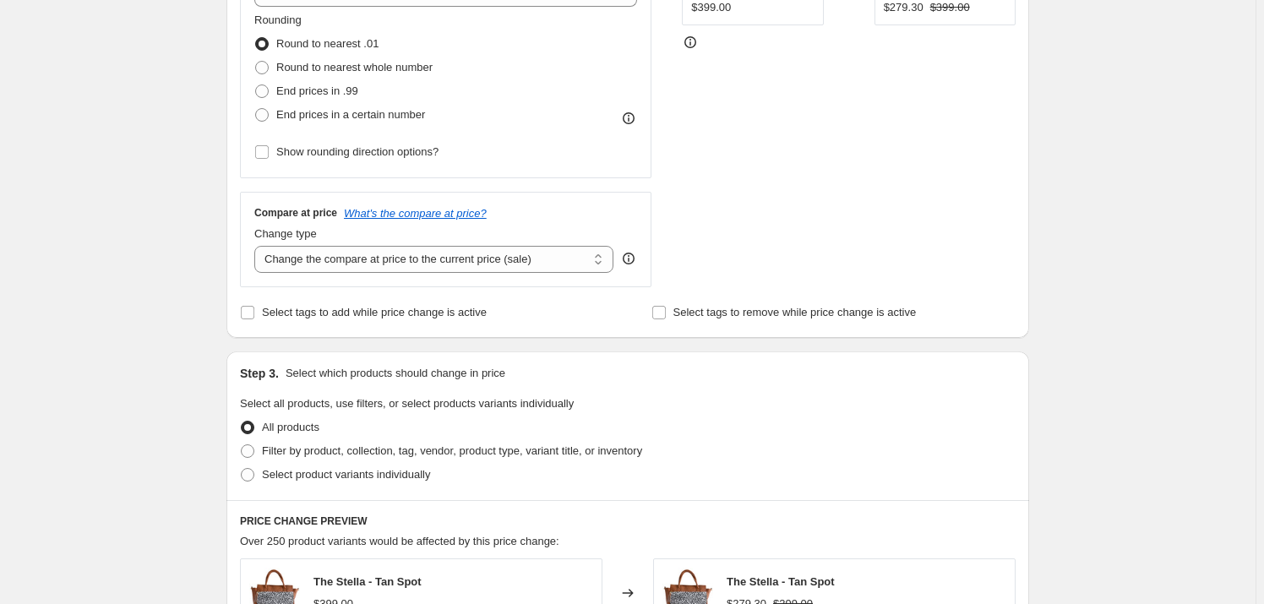
scroll to position [538, 0]
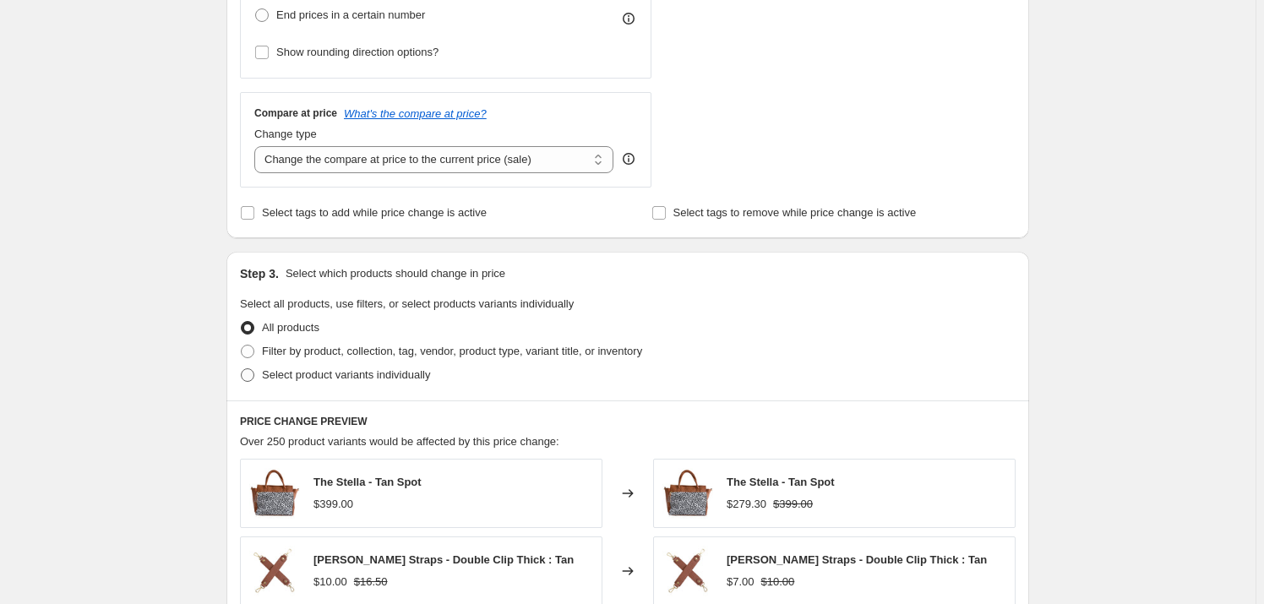
click at [357, 374] on span "Select product variants individually" at bounding box center [346, 375] width 168 height 13
click at [242, 369] on input "Select product variants individually" at bounding box center [241, 369] width 1 height 1
radio input "true"
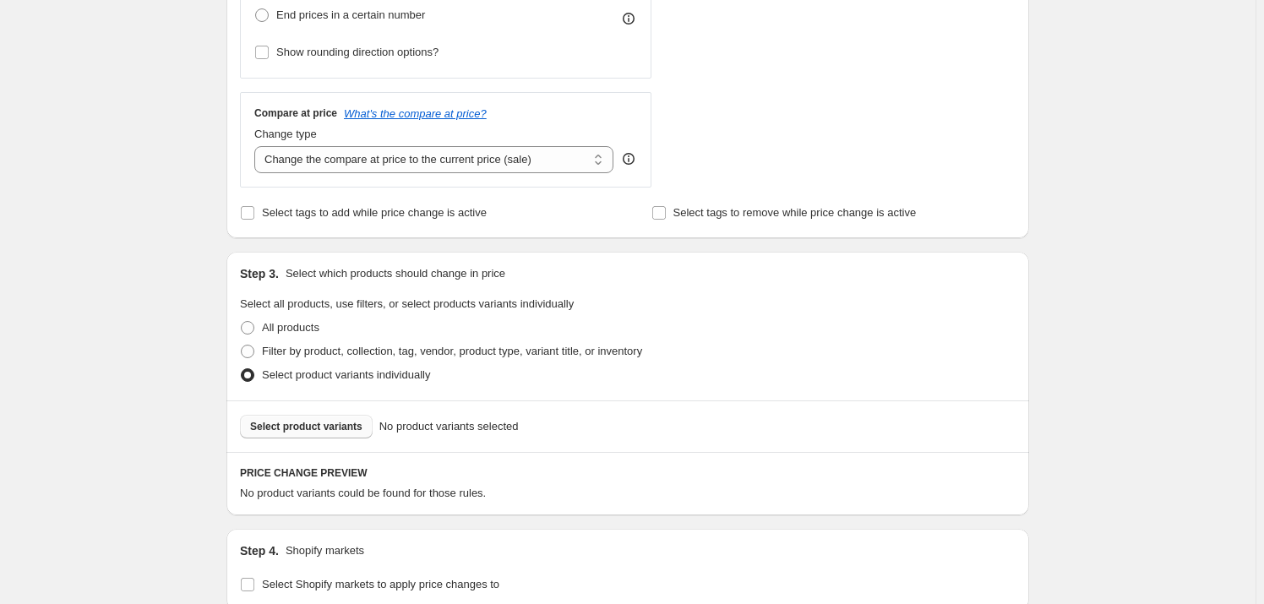
click at [338, 427] on span "Select product variants" at bounding box center [306, 427] width 112 height 14
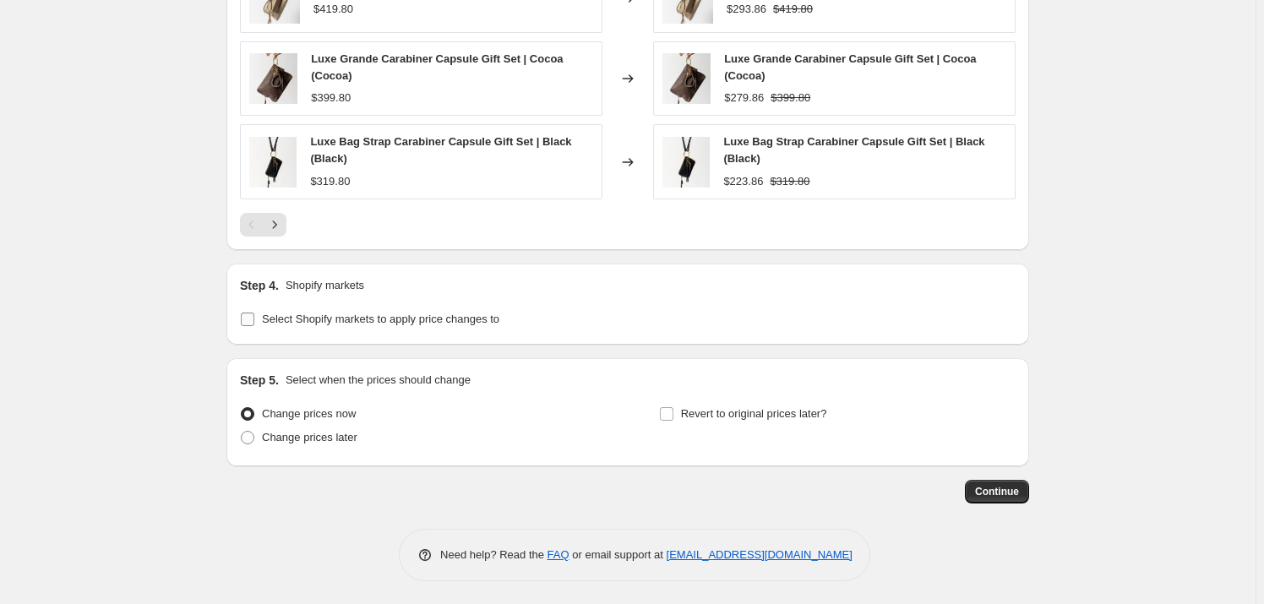
scroll to position [1241, 0]
click at [248, 314] on input "Select Shopify markets to apply price changes to" at bounding box center [248, 319] width 14 height 14
checkbox input "true"
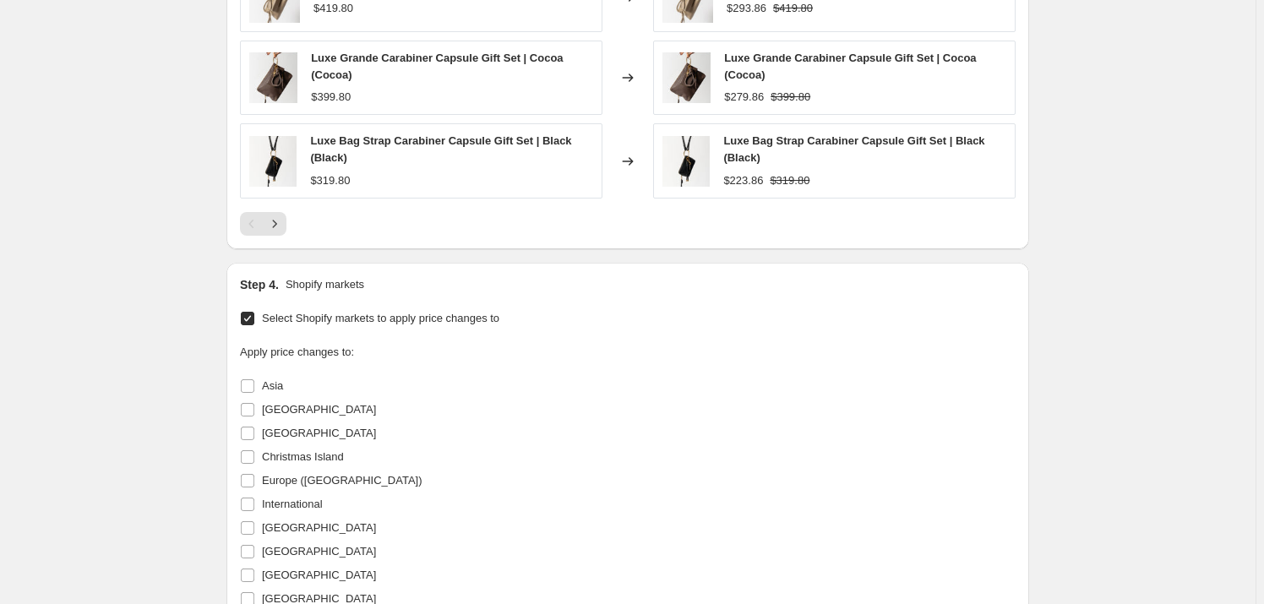
scroll to position [1318, 0]
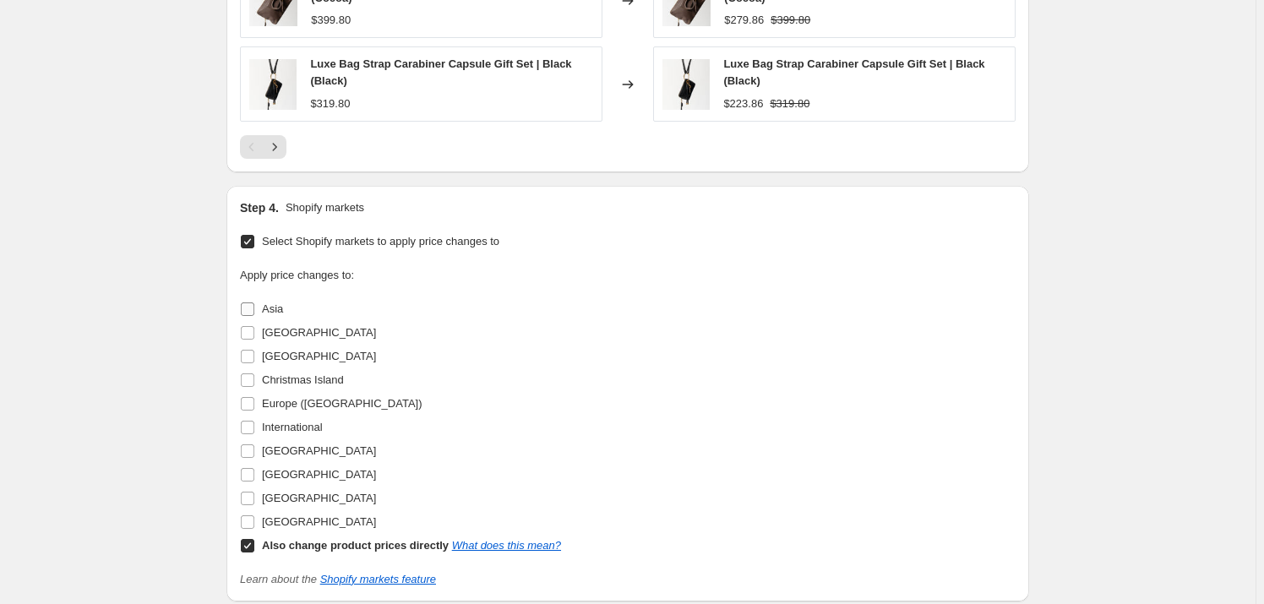
click at [269, 309] on span "Asia" at bounding box center [272, 309] width 21 height 13
click at [254, 309] on input "Asia" at bounding box center [248, 310] width 14 height 14
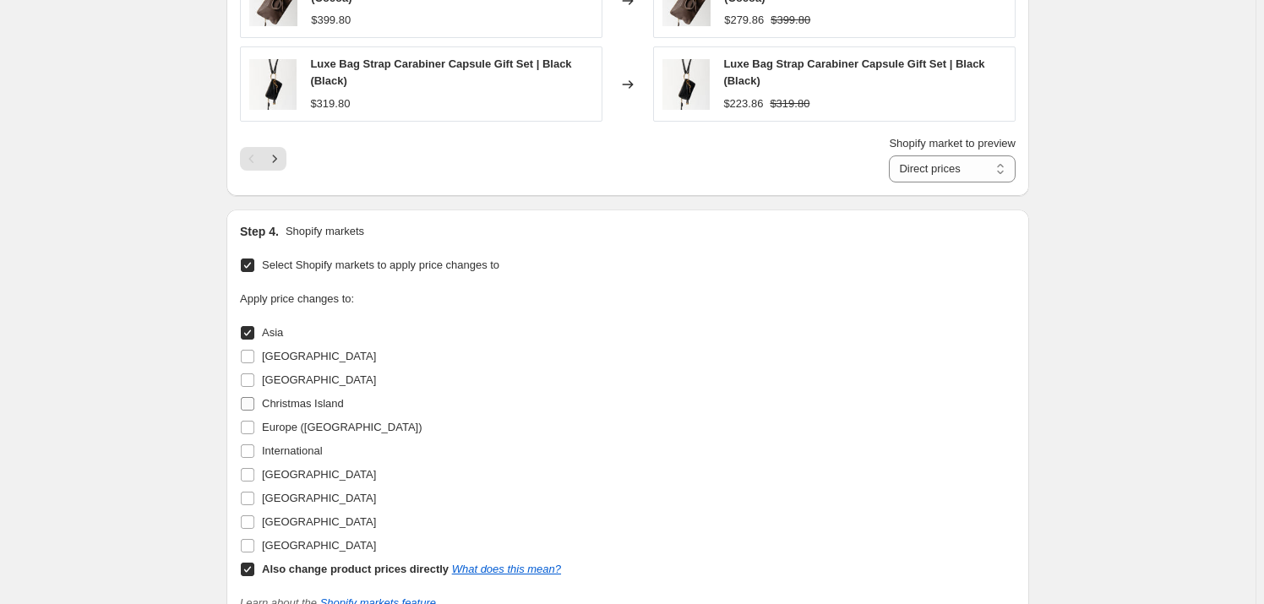
drag, startPoint x: 282, startPoint y: 341, endPoint x: 296, endPoint y: 371, distance: 32.5
click at [282, 342] on label "Asia" at bounding box center [261, 333] width 43 height 24
click at [254, 340] on input "Asia" at bounding box center [248, 333] width 14 height 14
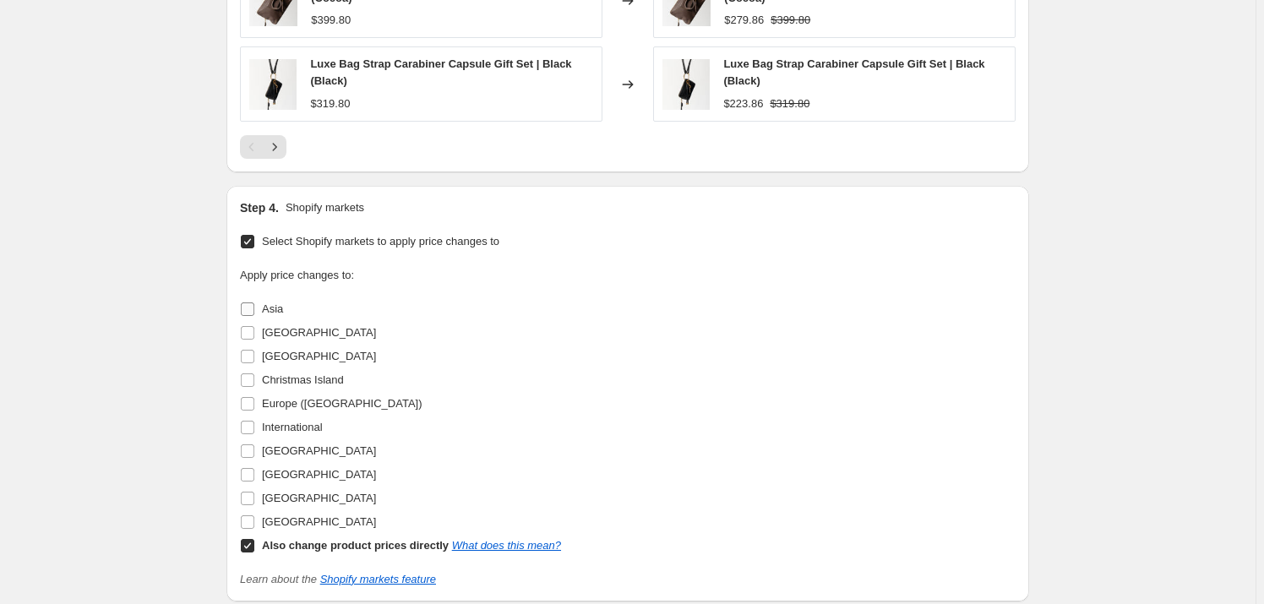
click at [270, 313] on span "Asia" at bounding box center [272, 309] width 21 height 13
click at [254, 313] on input "Asia" at bounding box center [248, 310] width 14 height 14
checkbox input "true"
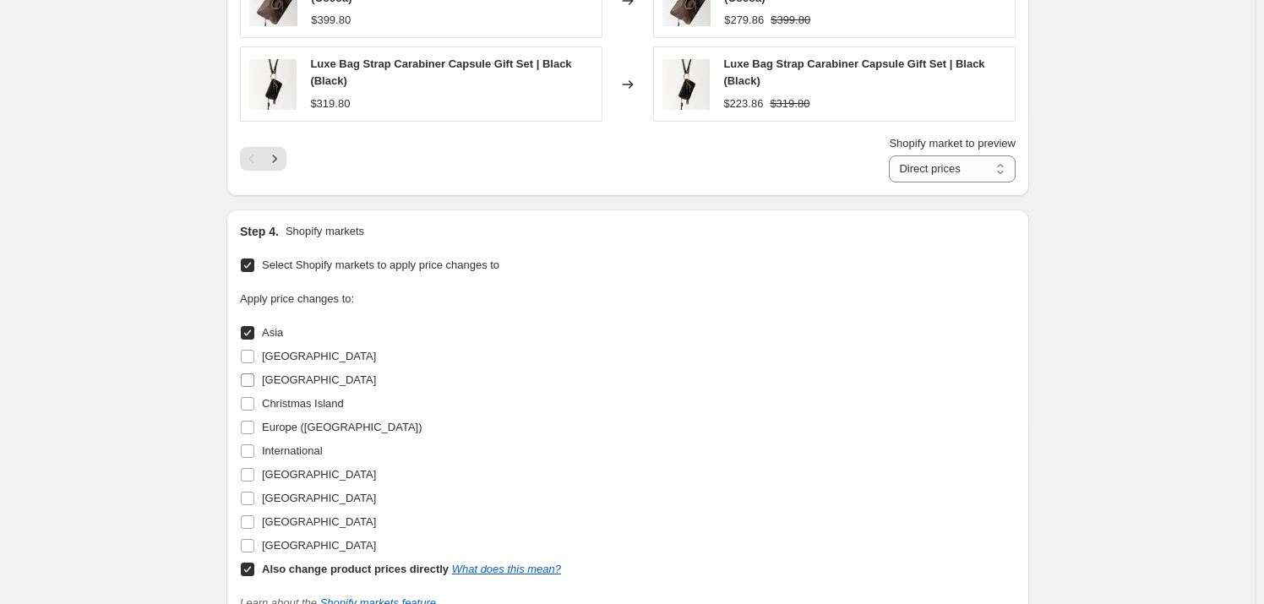
drag, startPoint x: 288, startPoint y: 348, endPoint x: 295, endPoint y: 377, distance: 29.5
click at [289, 351] on span "[GEOGRAPHIC_DATA]" at bounding box center [319, 356] width 114 height 13
click at [293, 380] on span "[GEOGRAPHIC_DATA]" at bounding box center [319, 380] width 114 height 13
click at [254, 380] on input "[GEOGRAPHIC_DATA]" at bounding box center [248, 381] width 14 height 14
checkbox input "true"
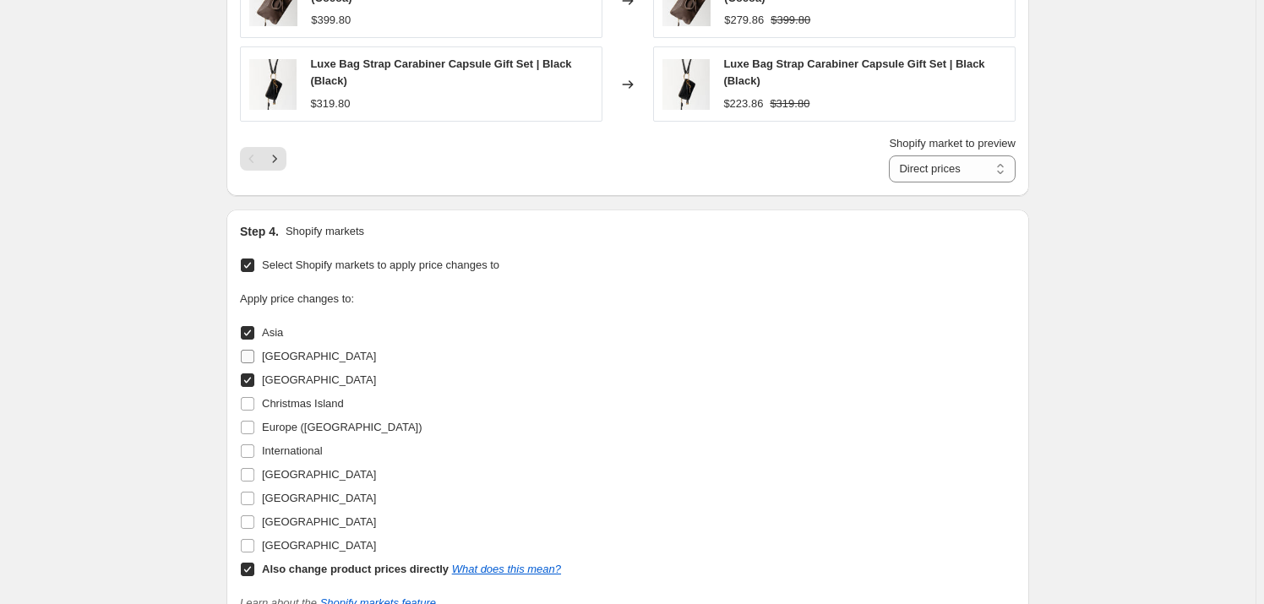
click at [276, 356] on span "[GEOGRAPHIC_DATA]" at bounding box center [319, 356] width 114 height 13
click at [254, 356] on input "[GEOGRAPHIC_DATA]" at bounding box center [248, 357] width 14 height 14
checkbox input "true"
click at [275, 408] on span "Christmas Island" at bounding box center [303, 403] width 82 height 13
click at [254, 408] on input "Christmas Island" at bounding box center [248, 404] width 14 height 14
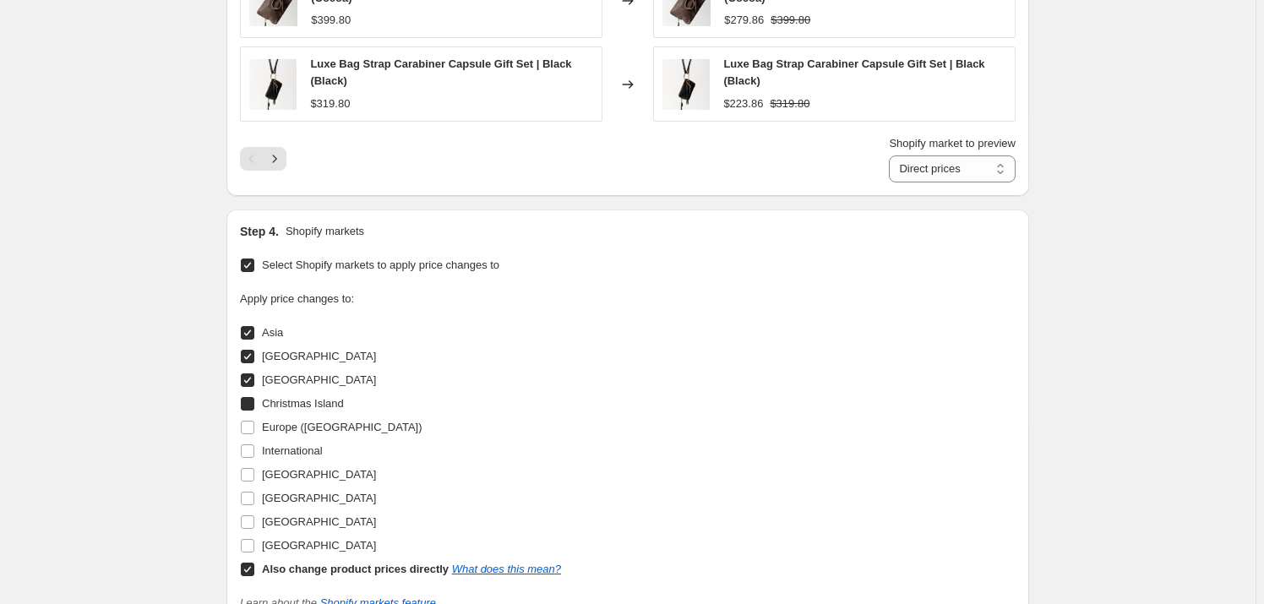
checkbox input "true"
drag, startPoint x: 269, startPoint y: 423, endPoint x: 279, endPoint y: 446, distance: 25.0
click at [270, 428] on span "Europe ([GEOGRAPHIC_DATA])" at bounding box center [342, 427] width 161 height 13
click at [254, 428] on input "Europe ([GEOGRAPHIC_DATA])" at bounding box center [248, 428] width 14 height 14
checkbox input "true"
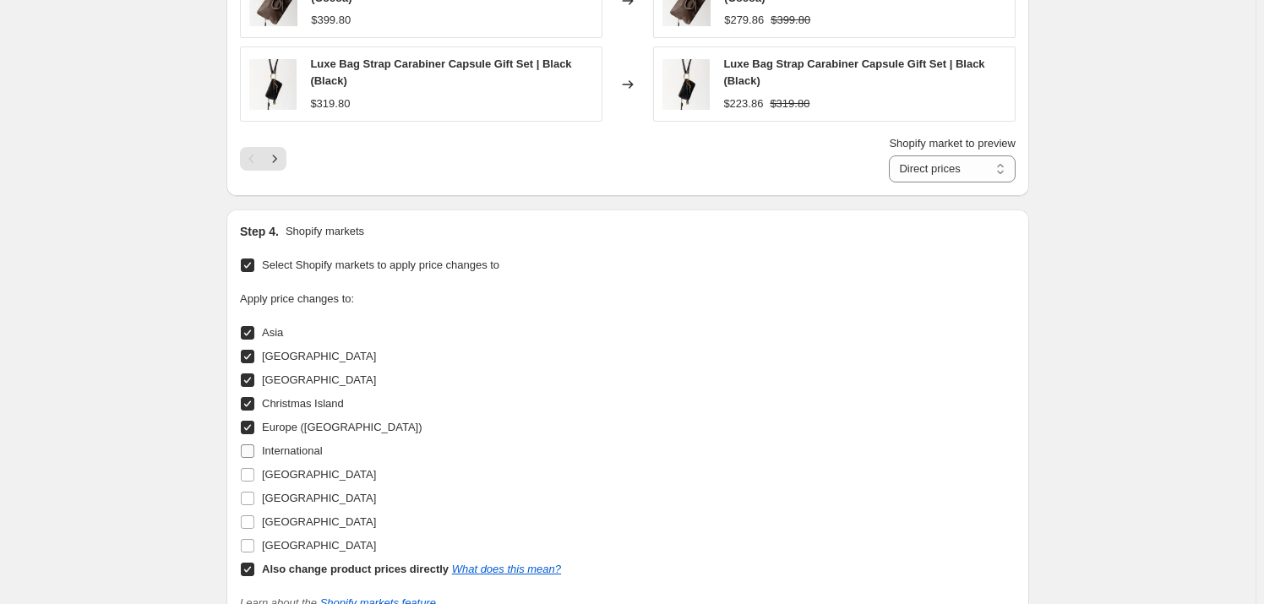
click at [281, 450] on span "International" at bounding box center [292, 451] width 61 height 13
drag, startPoint x: 285, startPoint y: 463, endPoint x: 279, endPoint y: 474, distance: 12.5
click at [285, 465] on label "[GEOGRAPHIC_DATA]" at bounding box center [308, 475] width 136 height 24
click at [254, 468] on input "[GEOGRAPHIC_DATA]" at bounding box center [248, 475] width 14 height 14
checkbox input "true"
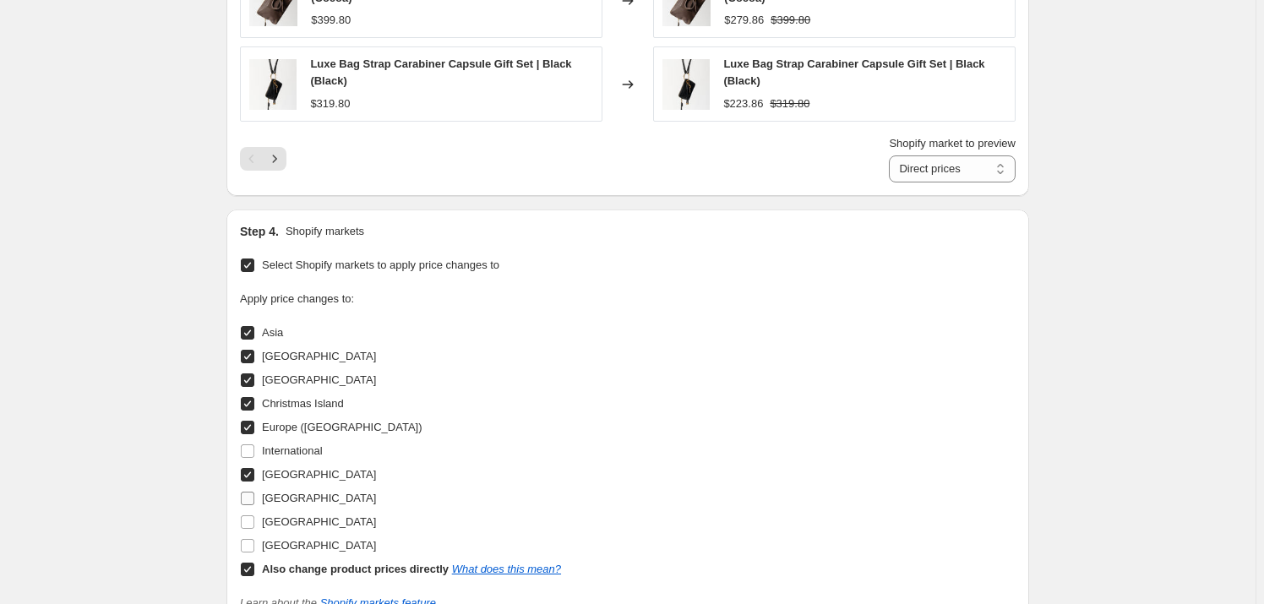
drag, startPoint x: 249, startPoint y: 449, endPoint x: 246, endPoint y: 487, distance: 38.2
click at [249, 455] on input "International" at bounding box center [248, 452] width 14 height 14
checkbox input "true"
drag, startPoint x: 238, startPoint y: 496, endPoint x: 251, endPoint y: 498, distance: 12.8
click at [243, 496] on div "Step 4. Shopify markets Select Shopify markets to apply price changes to Apply …" at bounding box center [628, 418] width 803 height 416
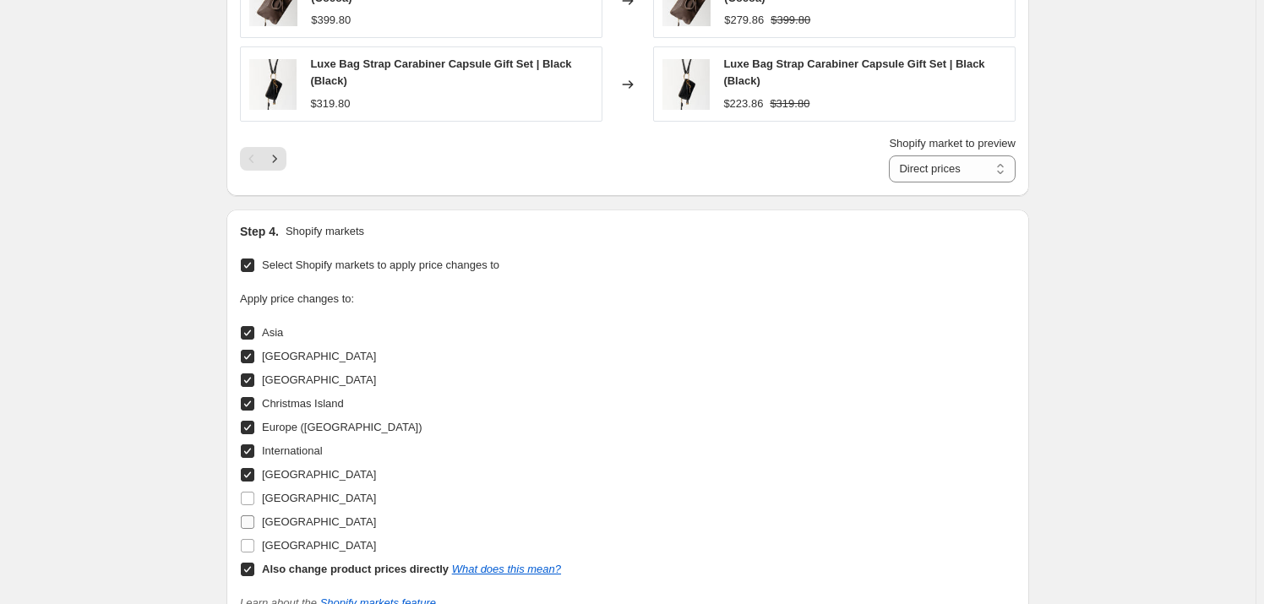
drag, startPoint x: 251, startPoint y: 498, endPoint x: 248, endPoint y: 514, distance: 16.4
click at [252, 499] on input "[GEOGRAPHIC_DATA]" at bounding box center [248, 499] width 14 height 14
checkbox input "true"
click at [246, 518] on input "[GEOGRAPHIC_DATA]" at bounding box center [248, 523] width 14 height 14
checkbox input "true"
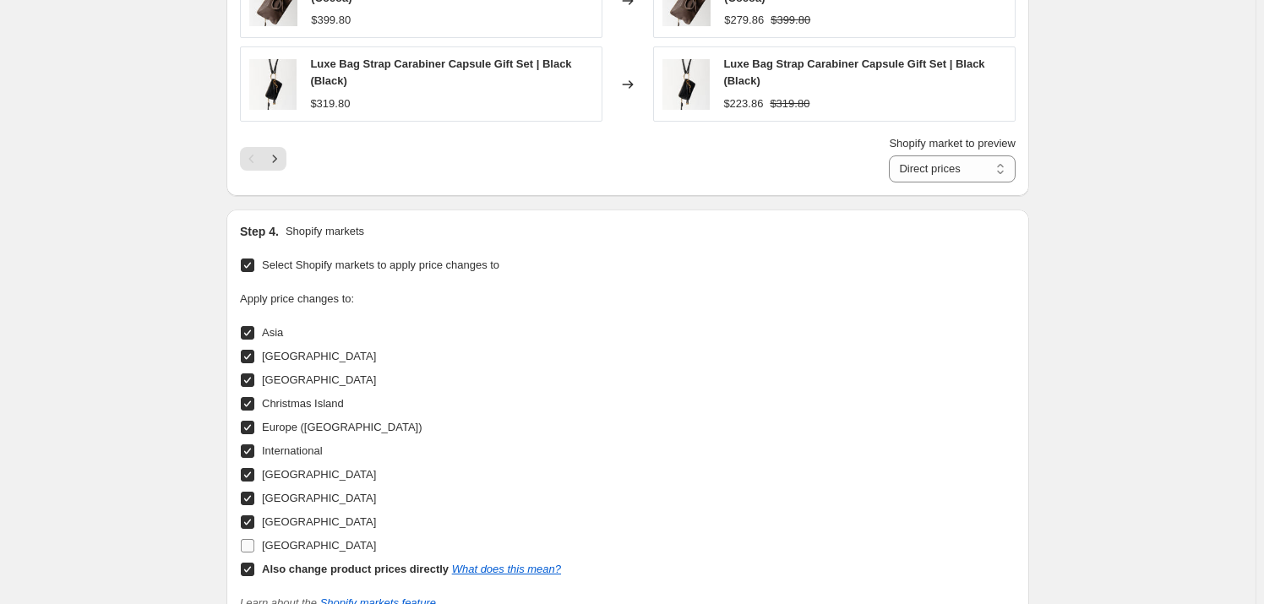
click at [254, 548] on input "[GEOGRAPHIC_DATA]" at bounding box center [248, 546] width 14 height 14
checkbox input "true"
click at [249, 565] on input "Also change product prices directly What does this mean?" at bounding box center [248, 570] width 14 height 14
checkbox input "false"
select select "50471862573"
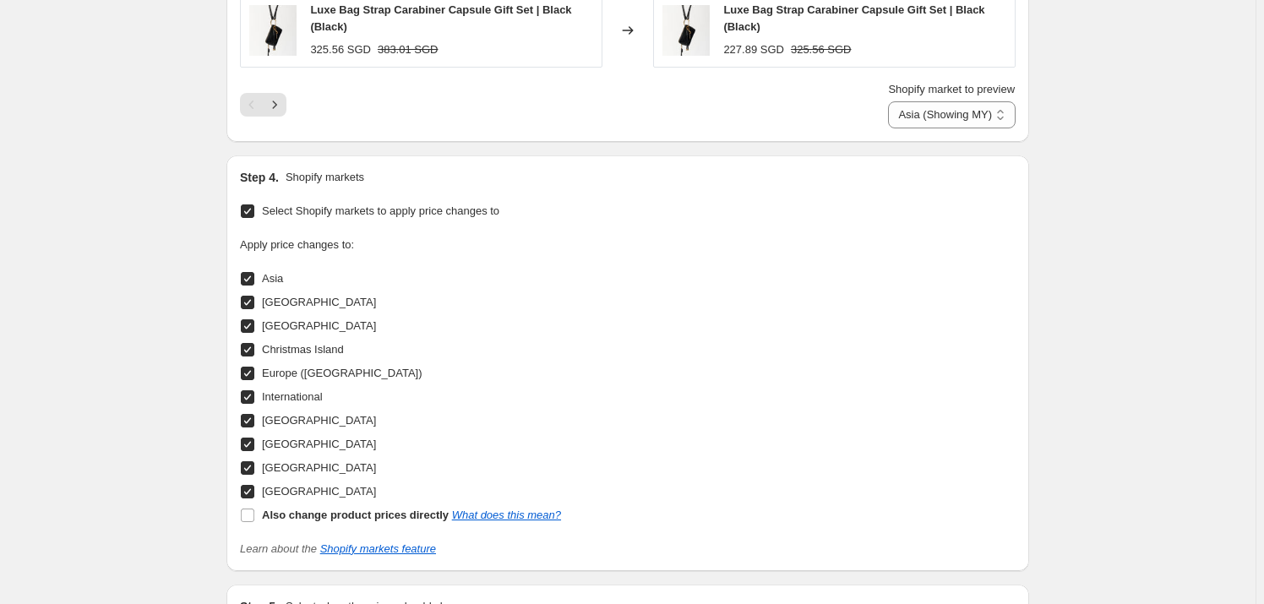
scroll to position [1598, 0]
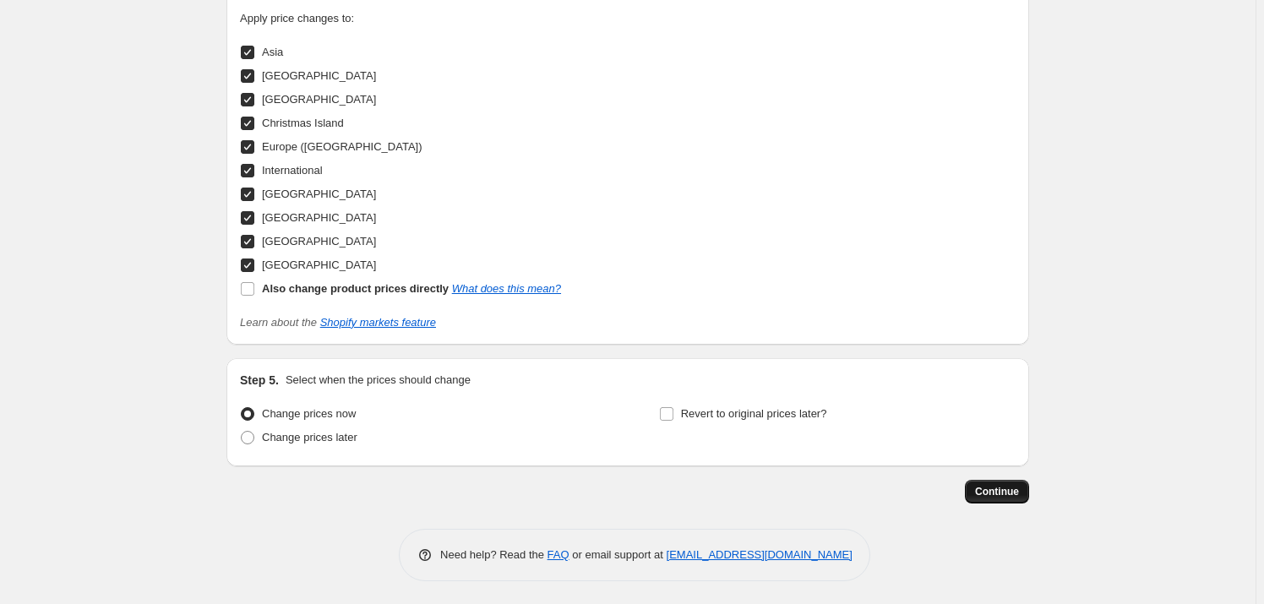
click at [993, 492] on span "Continue" at bounding box center [997, 492] width 44 height 14
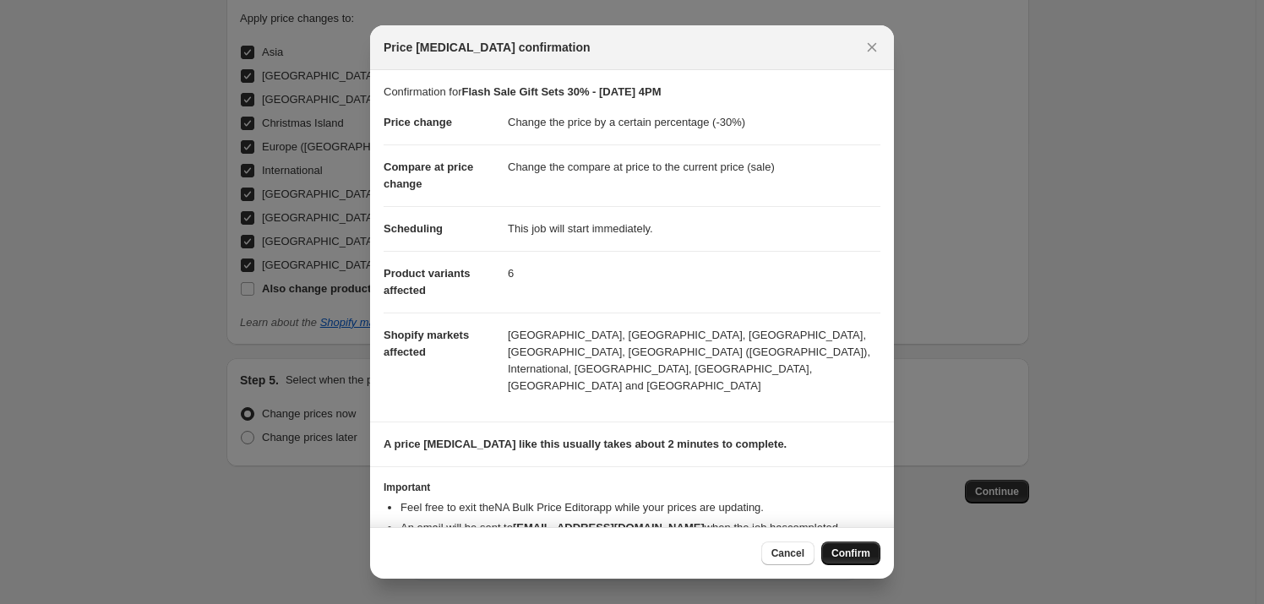
click at [857, 556] on span "Confirm" at bounding box center [851, 554] width 39 height 14
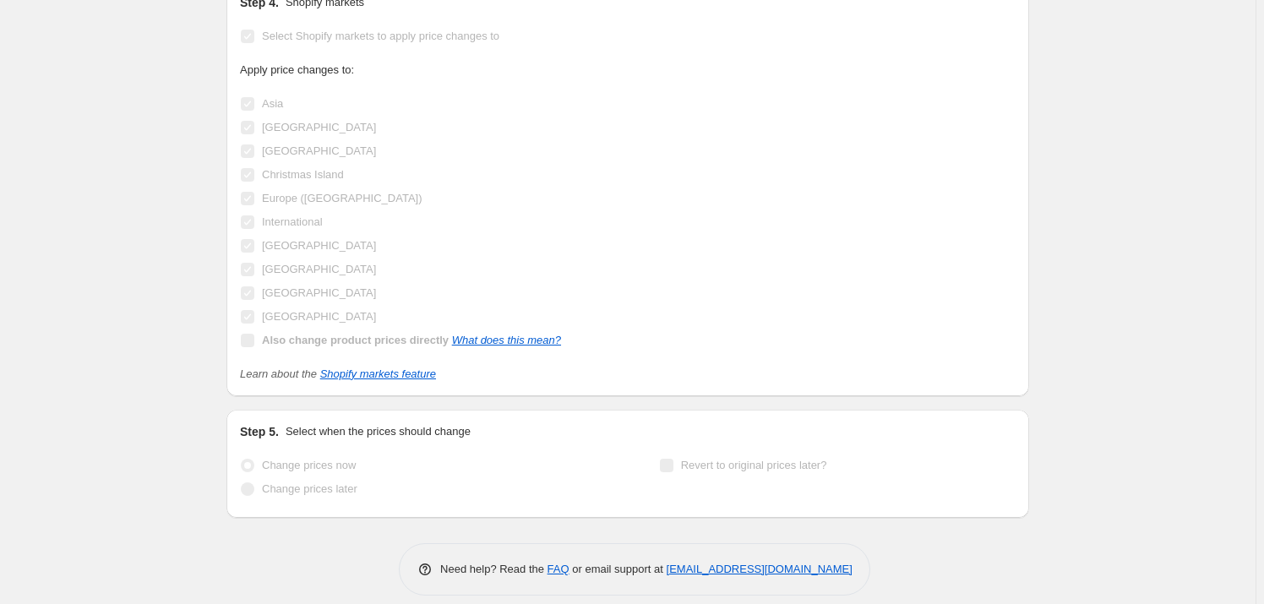
scroll to position [1640, 0]
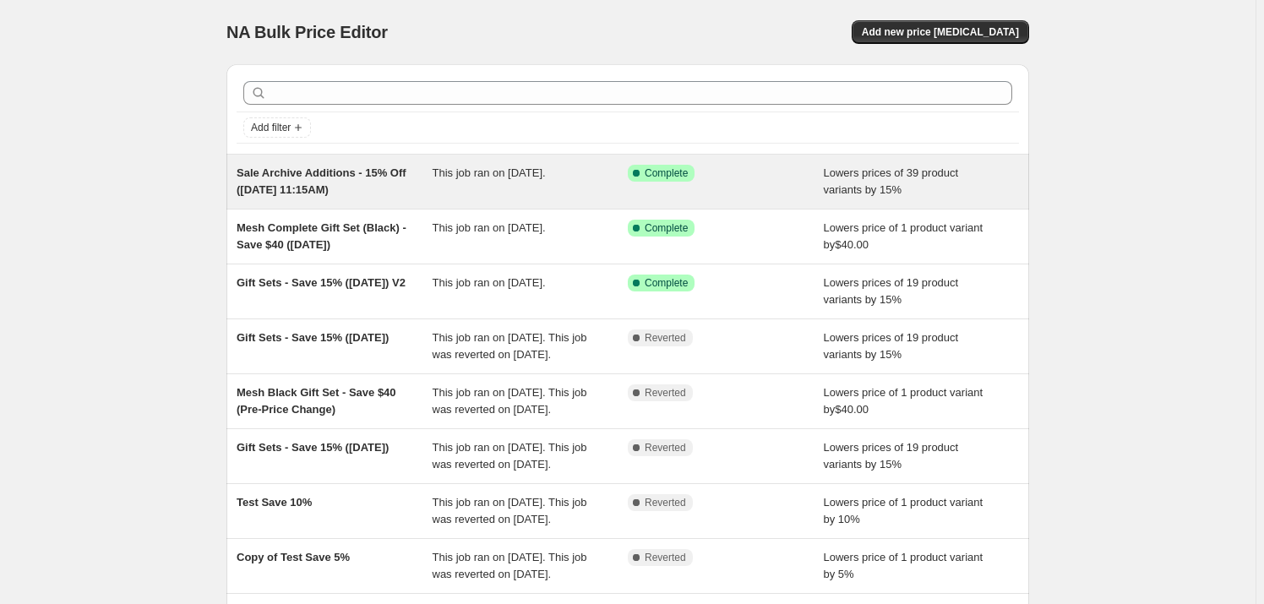
click at [345, 184] on span "Sale Archive Additions - 15% Off ([DATE] 11:15AM)" at bounding box center [322, 182] width 170 height 30
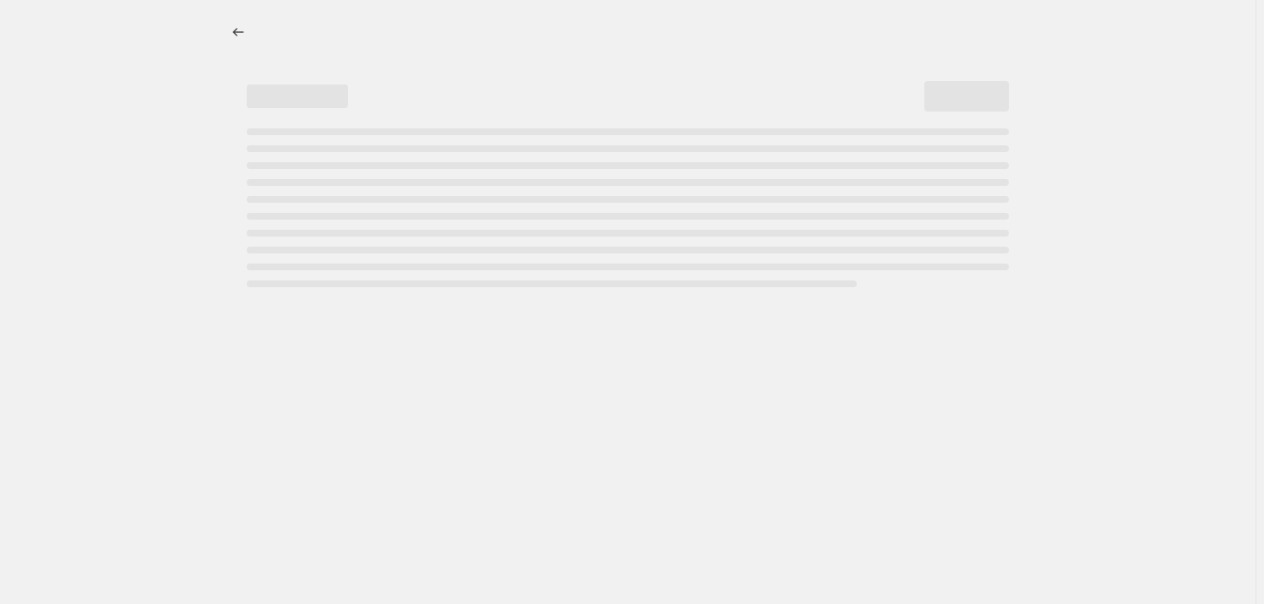
select select "percentage"
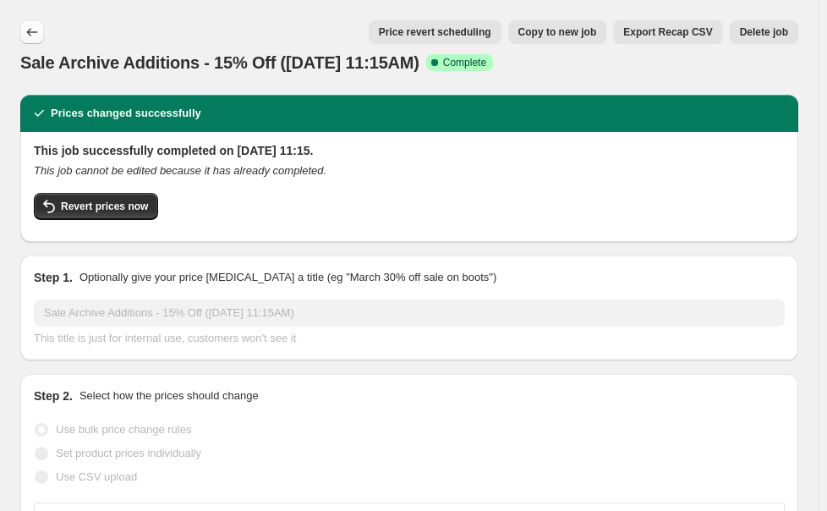
click at [39, 36] on icon "Price change jobs" at bounding box center [32, 32] width 17 height 17
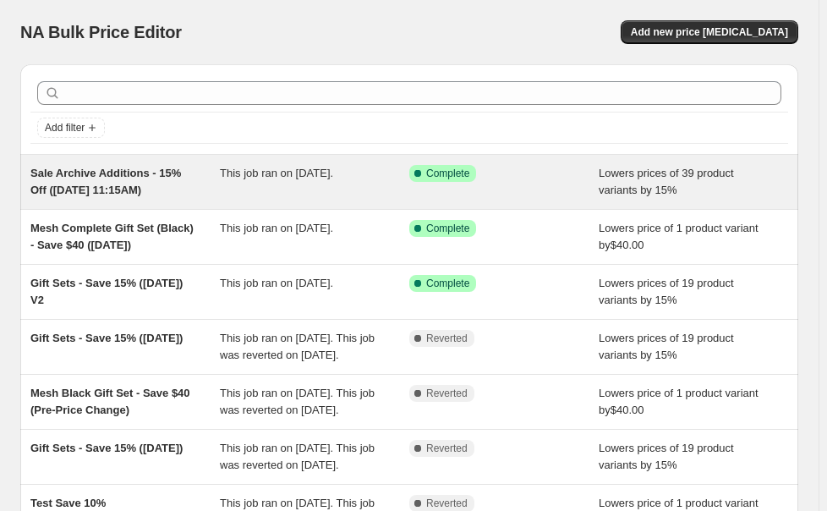
scroll to position [76, 0]
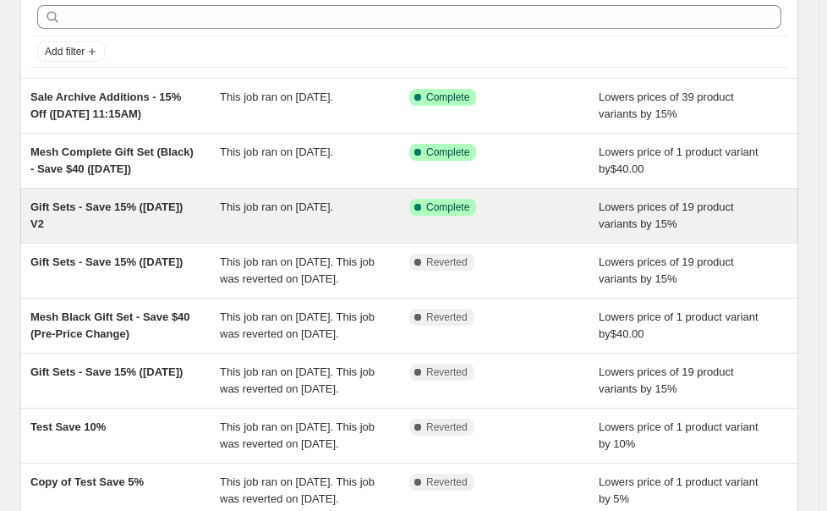
click at [147, 211] on span "Gift Sets - Save 15% ([DATE]) V2" at bounding box center [106, 215] width 152 height 30
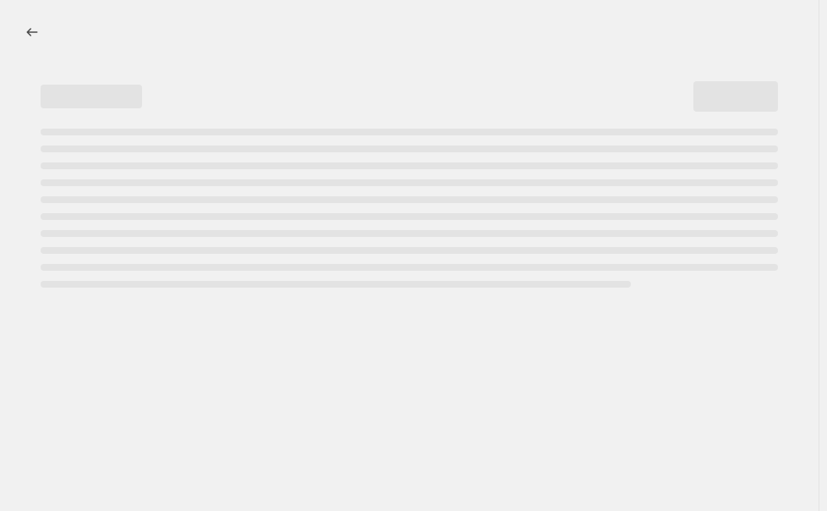
select select "percentage"
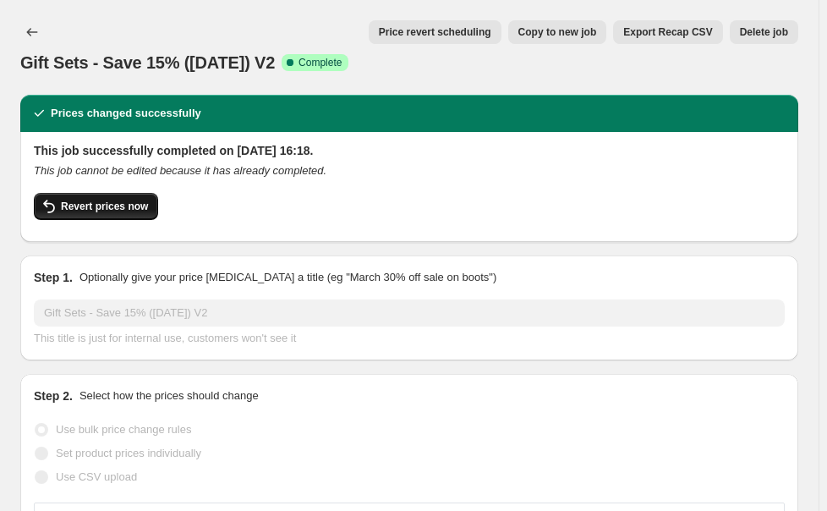
click at [118, 204] on span "Revert prices now" at bounding box center [104, 206] width 87 height 14
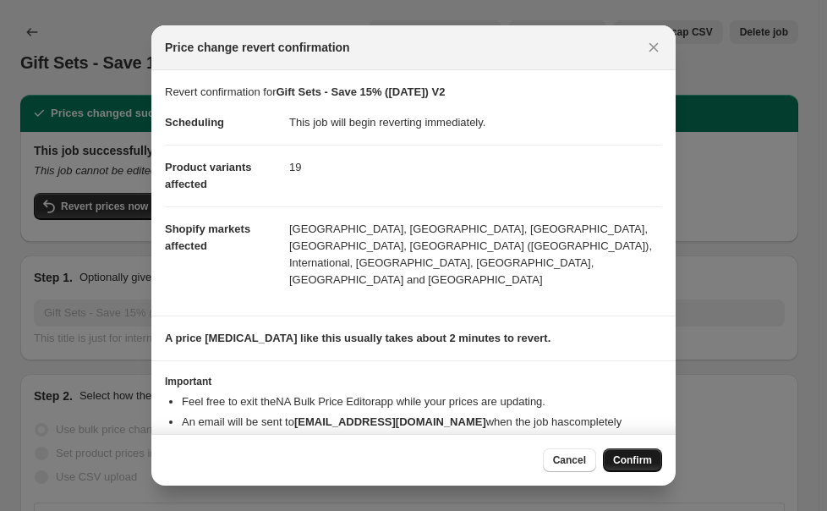
click at [634, 453] on span "Confirm" at bounding box center [632, 460] width 39 height 14
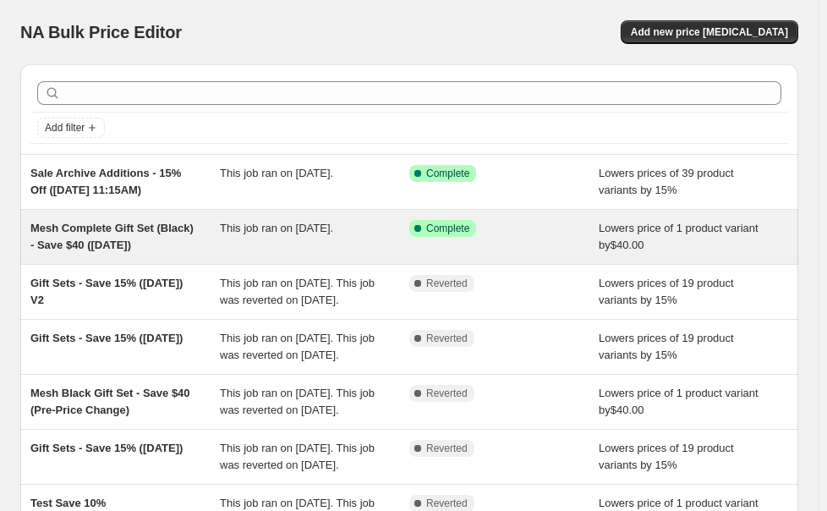
click at [169, 238] on div "Mesh Complete Gift Set (Black) - Save $40 ([DATE])" at bounding box center [124, 237] width 189 height 34
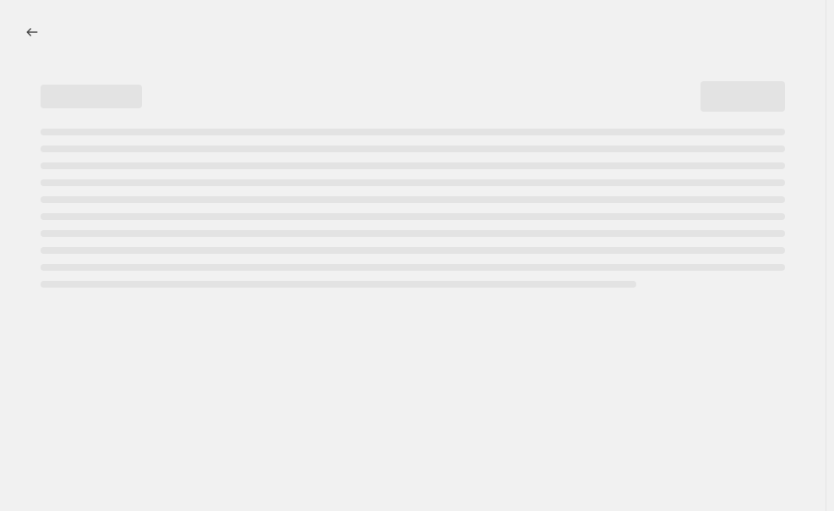
select select "by"
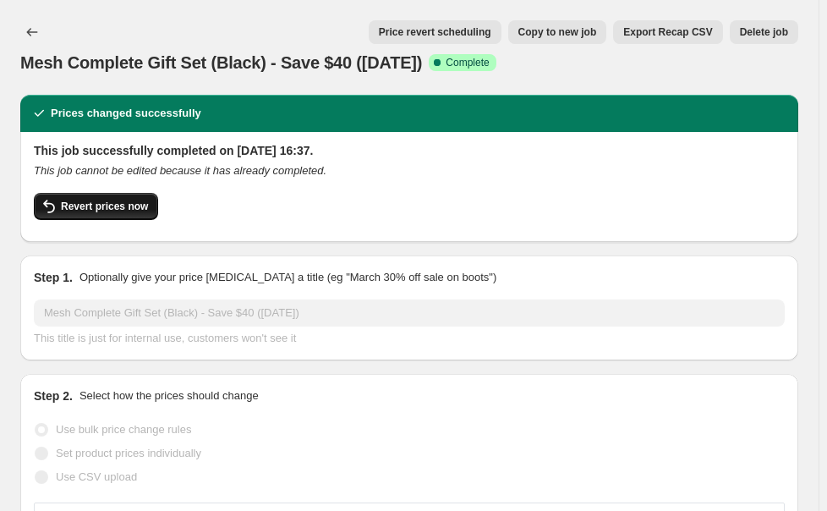
click at [91, 204] on span "Revert prices now" at bounding box center [104, 206] width 87 height 14
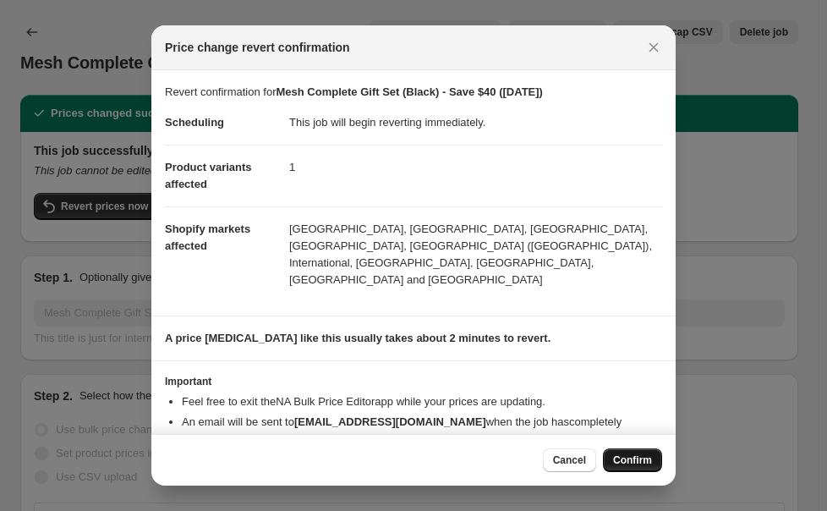
click at [634, 456] on span "Confirm" at bounding box center [632, 460] width 39 height 14
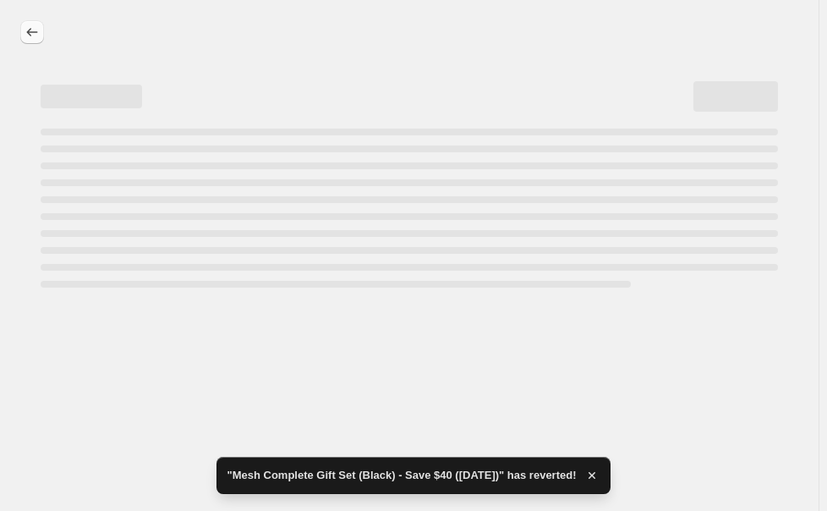
select select "by"
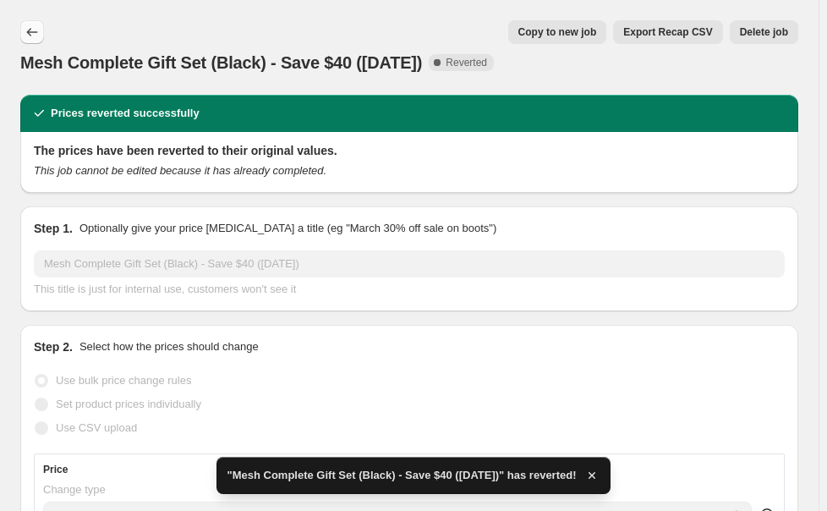
click at [33, 35] on icon "Price change jobs" at bounding box center [32, 32] width 17 height 17
